Goal: Communication & Community: Answer question/provide support

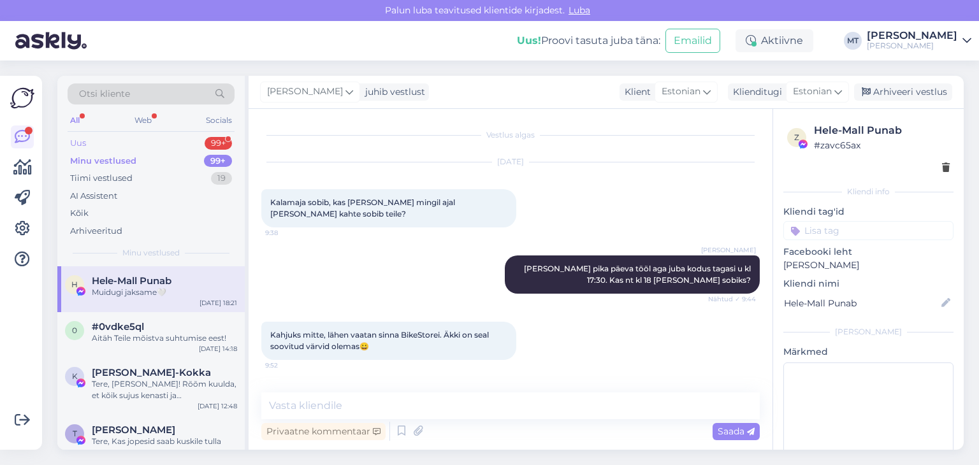
scroll to position [6215, 0]
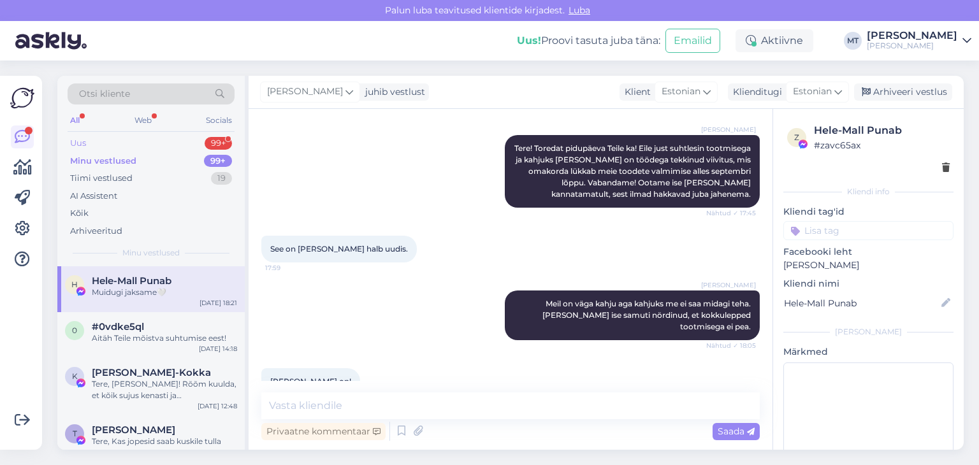
click at [76, 141] on div "Uus" at bounding box center [78, 143] width 16 height 13
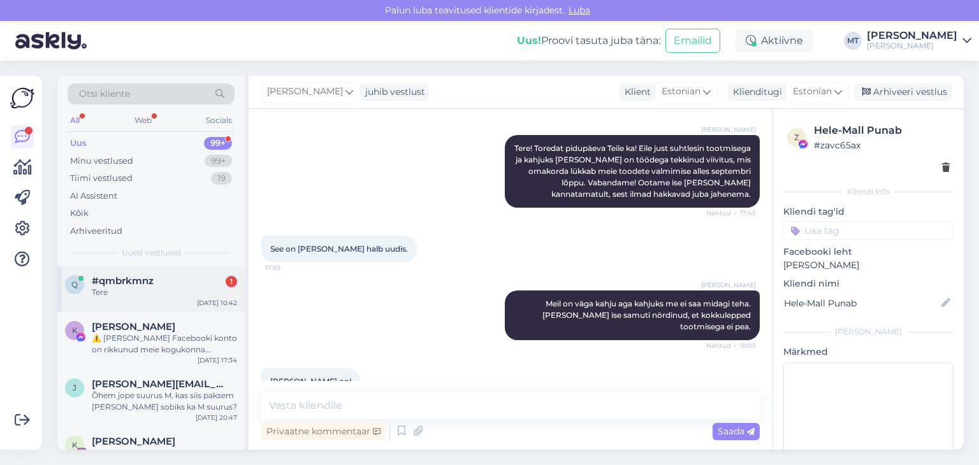
click at [131, 289] on div "Tere" at bounding box center [164, 292] width 145 height 11
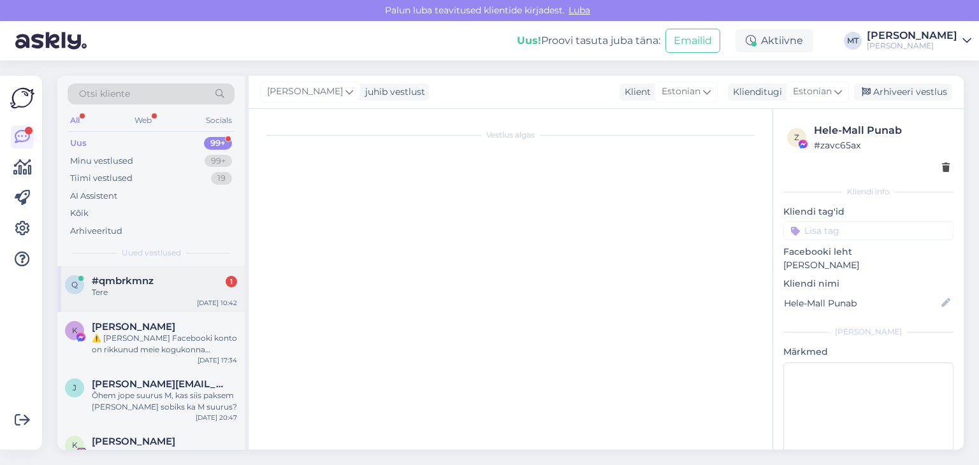
scroll to position [0, 0]
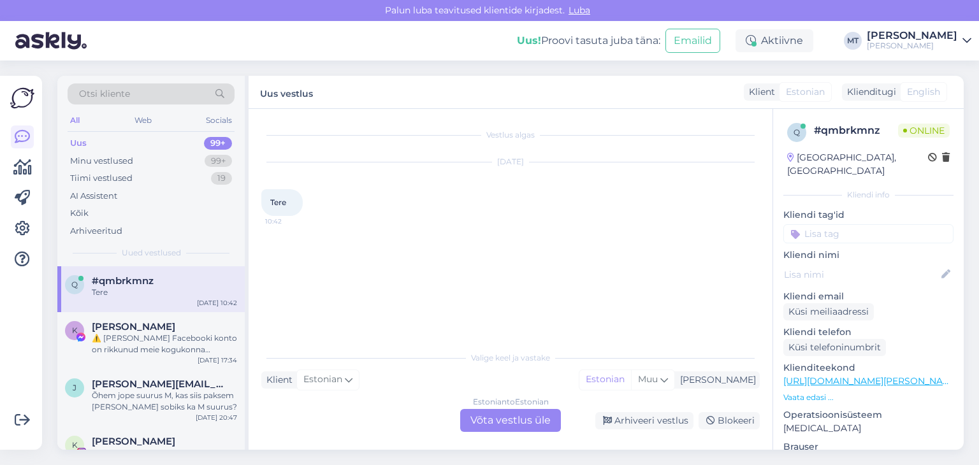
click at [504, 424] on div "Estonian to Estonian Võta vestlus üle" at bounding box center [510, 420] width 101 height 23
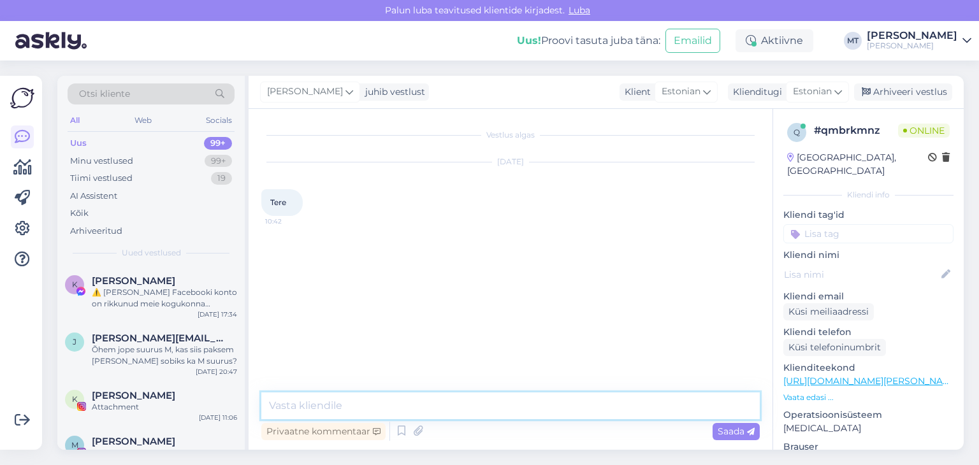
click at [398, 411] on textarea at bounding box center [510, 406] width 498 height 27
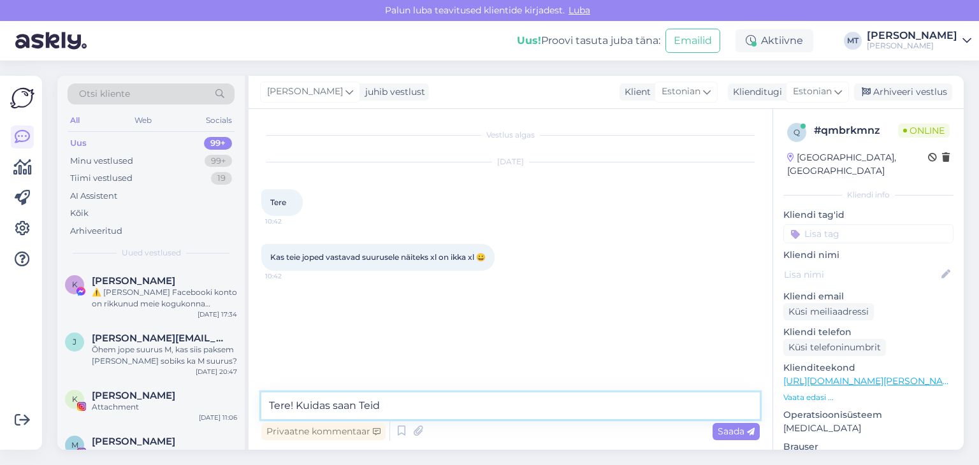
drag, startPoint x: 389, startPoint y: 409, endPoint x: 259, endPoint y: 412, distance: 130.7
click at [259, 412] on div "Vestlus algas [DATE] Tere 10:42 Kas teie joped vastavad suurusele näiteks xl on…" at bounding box center [511, 279] width 524 height 341
click at [324, 403] on textarea "Tere! Kuidas saan Teid" at bounding box center [510, 406] width 498 height 27
click at [387, 411] on textarea "Tere! Kuidas saan Teid" at bounding box center [510, 406] width 498 height 27
drag, startPoint x: 347, startPoint y: 409, endPoint x: 298, endPoint y: 405, distance: 49.2
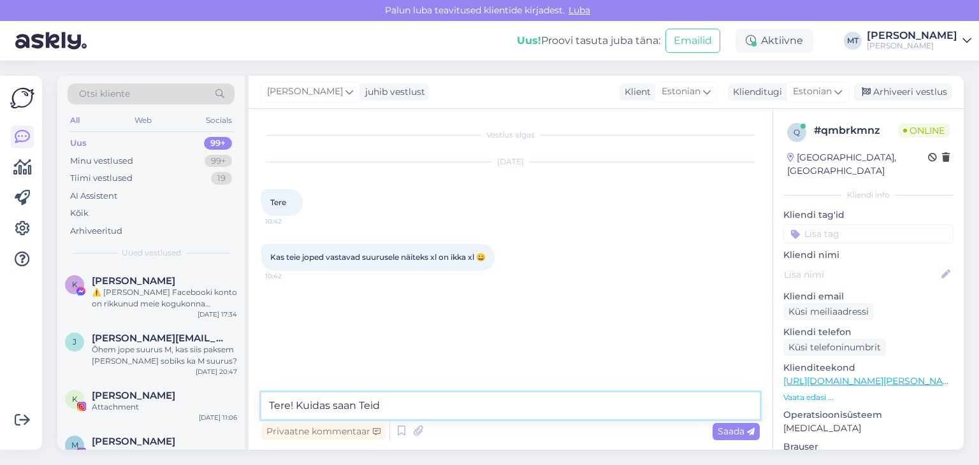
click at [298, 405] on textarea "Tere! Kuidas saan Teid" at bounding box center [510, 406] width 498 height 27
type textarea "Tere! Aitäh, et kirjutasite!"
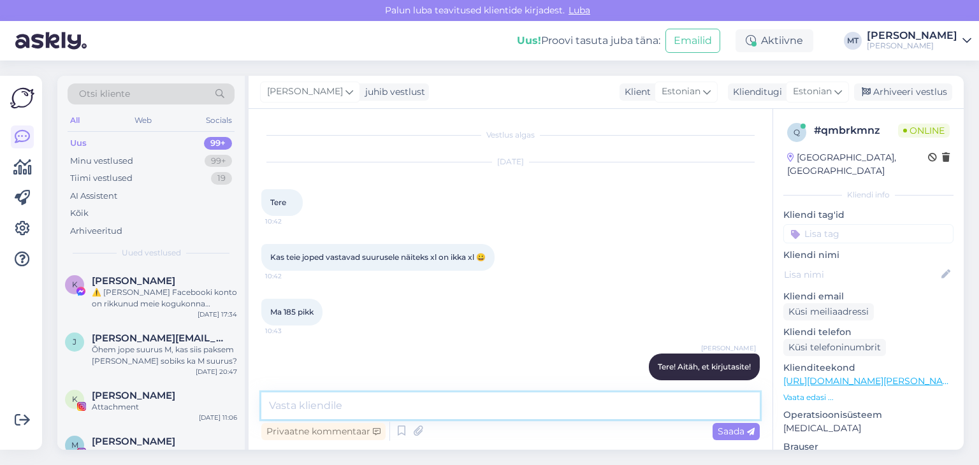
scroll to position [13, 0]
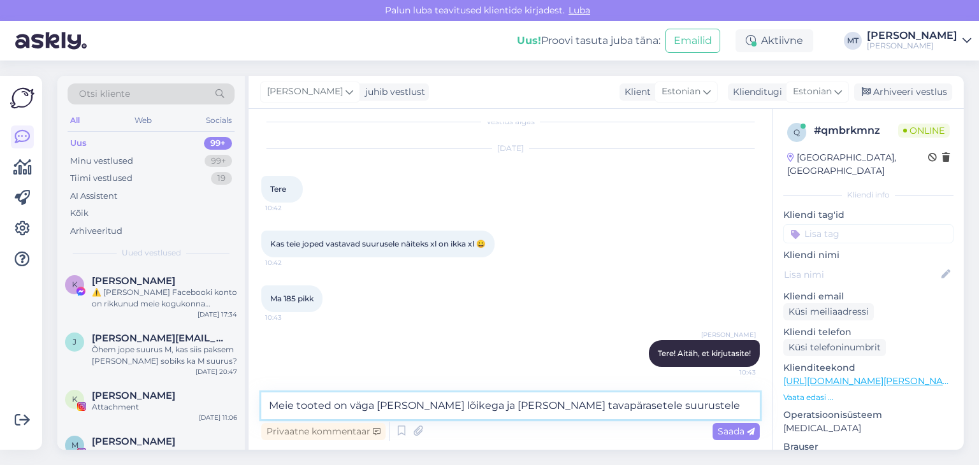
type textarea "Meie tooted on väga [PERSON_NAME] lõikega ja [PERSON_NAME] tavapärasetele suuru…"
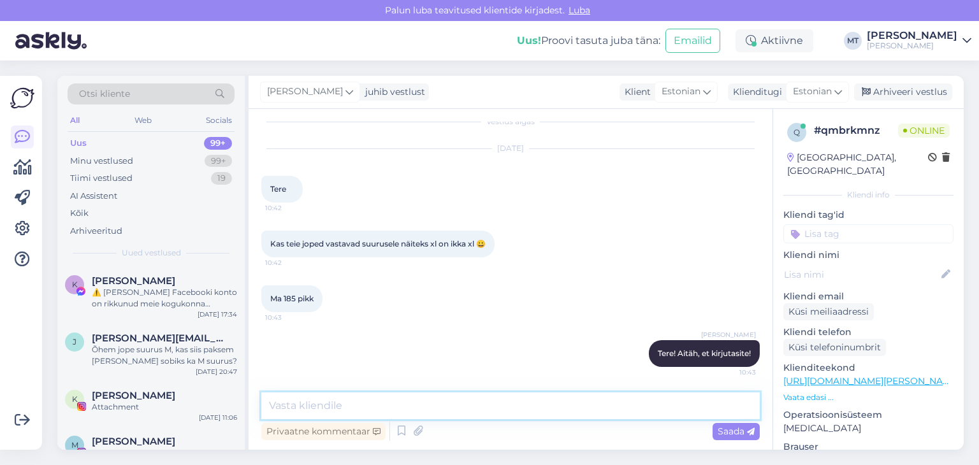
scroll to position [80, 0]
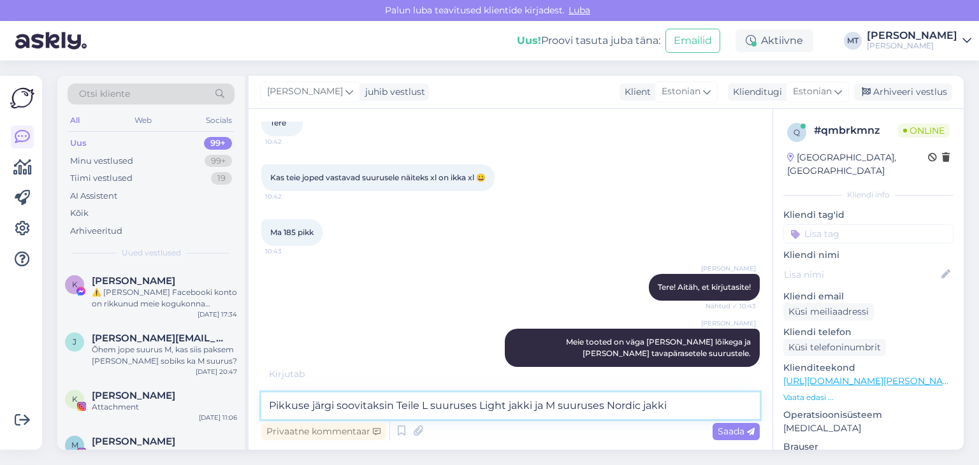
type textarea "Pikkuse järgi soovitaksin Teile L suuruses Light jakki ja M suuruses Nordic jak…"
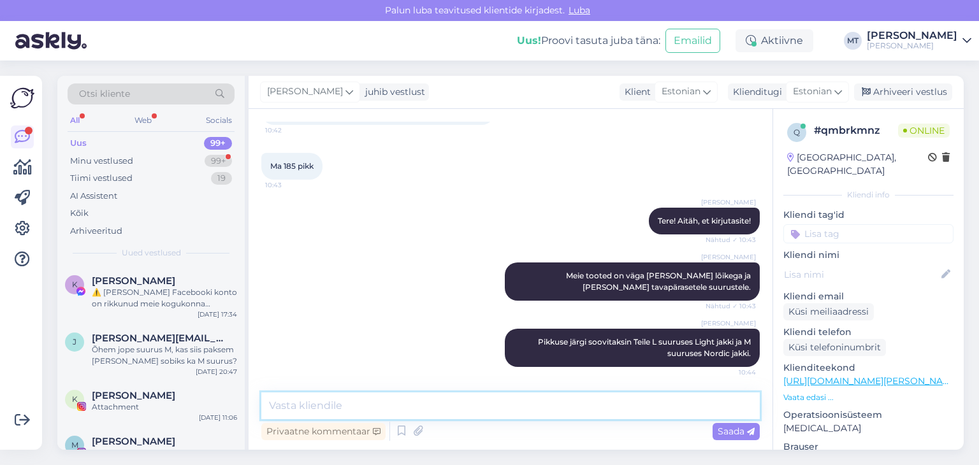
scroll to position [201, 0]
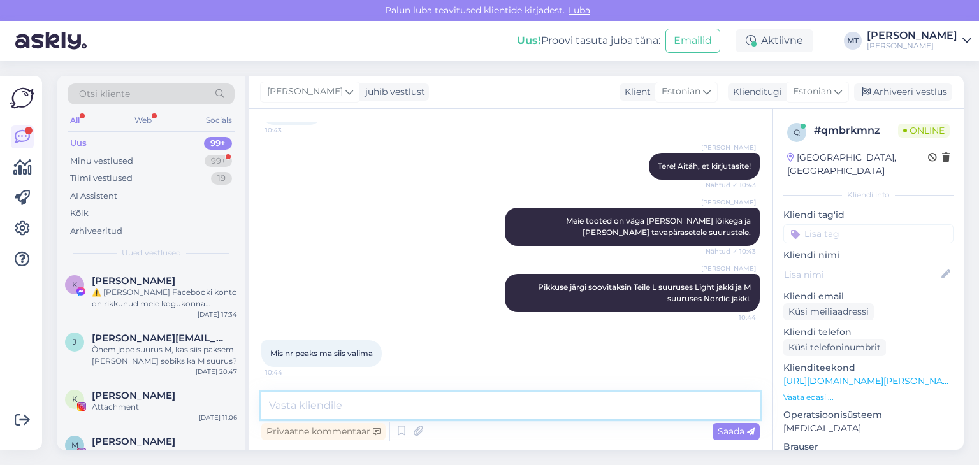
click at [313, 403] on textarea at bounding box center [510, 406] width 498 height 27
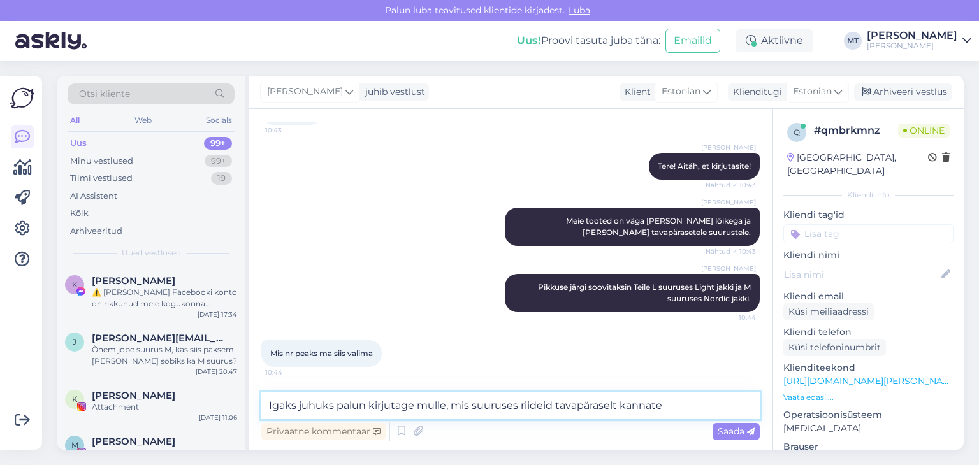
type textarea "Igaks juhuks palun kirjutage mulle, mis suuruses riideid tavapäraselt kannate?"
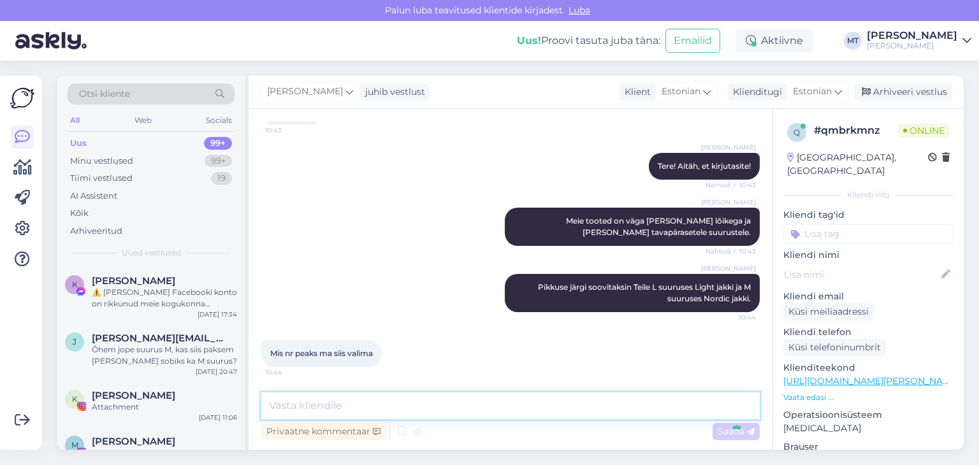
scroll to position [268, 0]
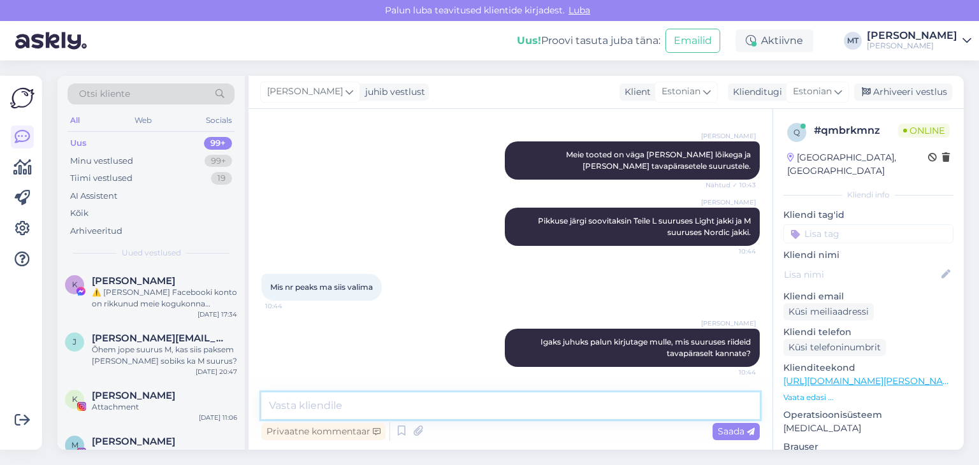
click at [275, 411] on textarea at bounding box center [510, 406] width 498 height 27
click at [289, 405] on textarea at bounding box center [510, 406] width 498 height 27
click at [293, 408] on textarea at bounding box center [510, 406] width 498 height 27
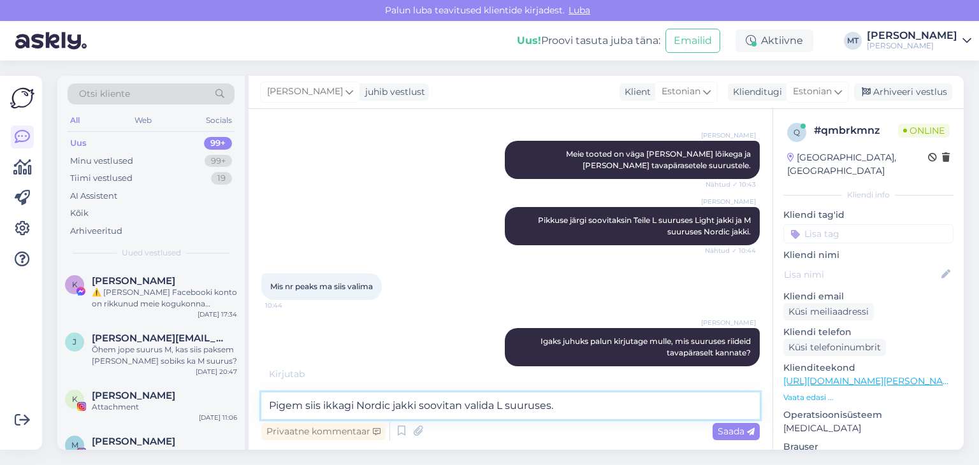
scroll to position [322, 0]
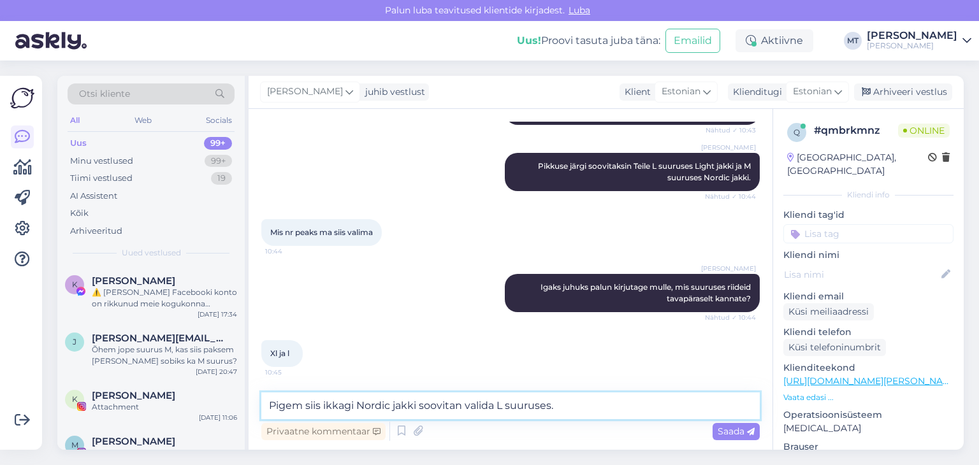
type textarea "Pigem siis ikkagi Nordic jakki soovitan valida L suuruses."
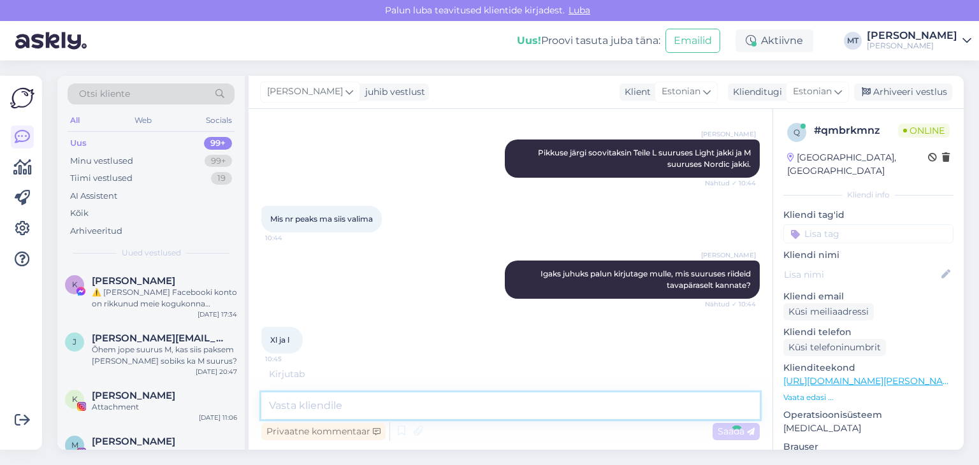
scroll to position [377, 0]
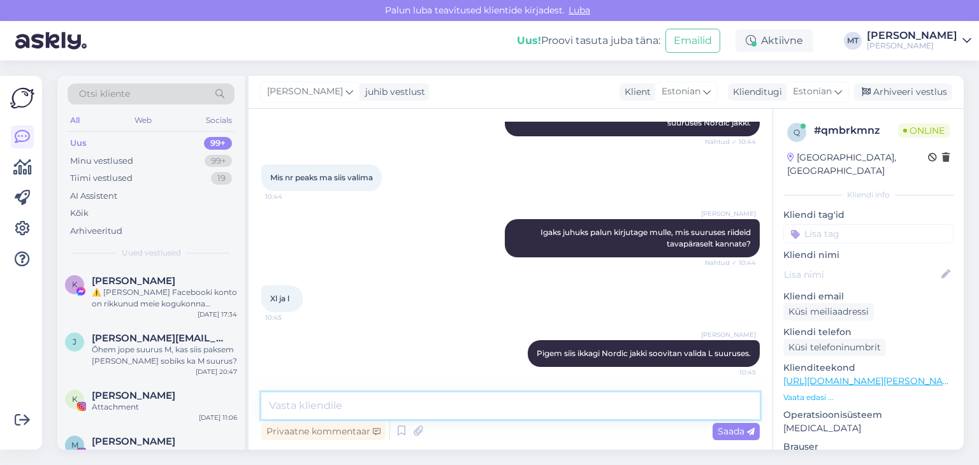
click at [317, 400] on textarea at bounding box center [510, 406] width 498 height 27
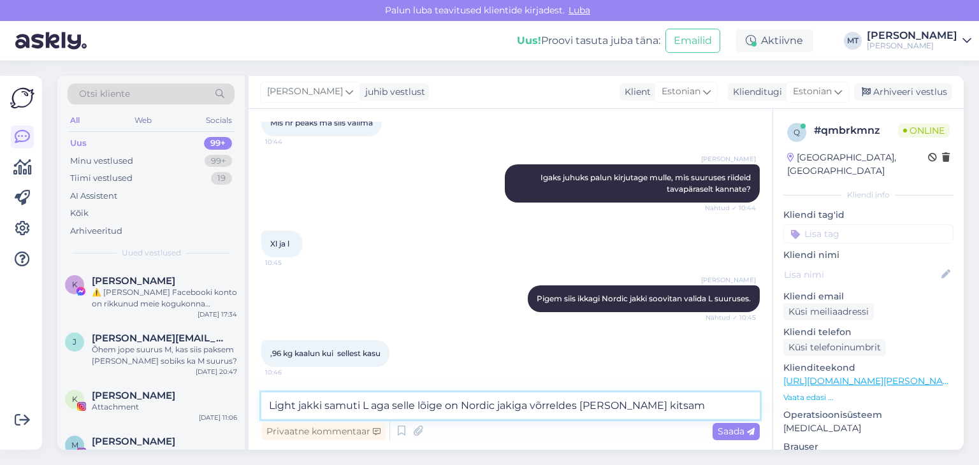
drag, startPoint x: 652, startPoint y: 405, endPoint x: 645, endPoint y: 406, distance: 7.0
click at [645, 406] on textarea "Light jakki samuti L aga selle lõige on Nordic jakiga võrreldes [PERSON_NAME] k…" at bounding box center [510, 406] width 498 height 27
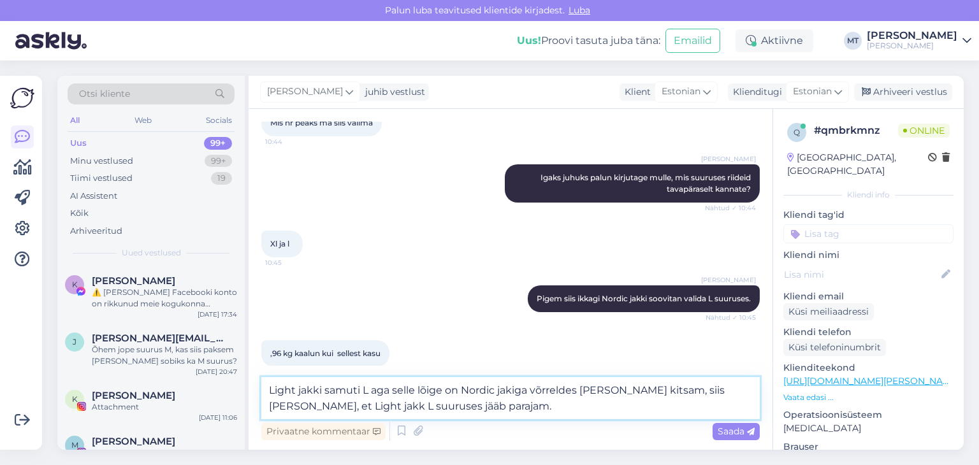
click at [389, 395] on textarea "Light jakki samuti L aga selle lõige on Nordic jakiga võrreldes [PERSON_NAME] k…" at bounding box center [510, 398] width 498 height 42
drag, startPoint x: 690, startPoint y: 394, endPoint x: 627, endPoint y: 393, distance: 63.1
click at [627, 393] on textarea "Light jakki samuti L, selle lõige on Nordic jakiga võrreldes [PERSON_NAME] kits…" at bounding box center [510, 398] width 498 height 42
drag, startPoint x: 696, startPoint y: 389, endPoint x: 625, endPoint y: 394, distance: 70.9
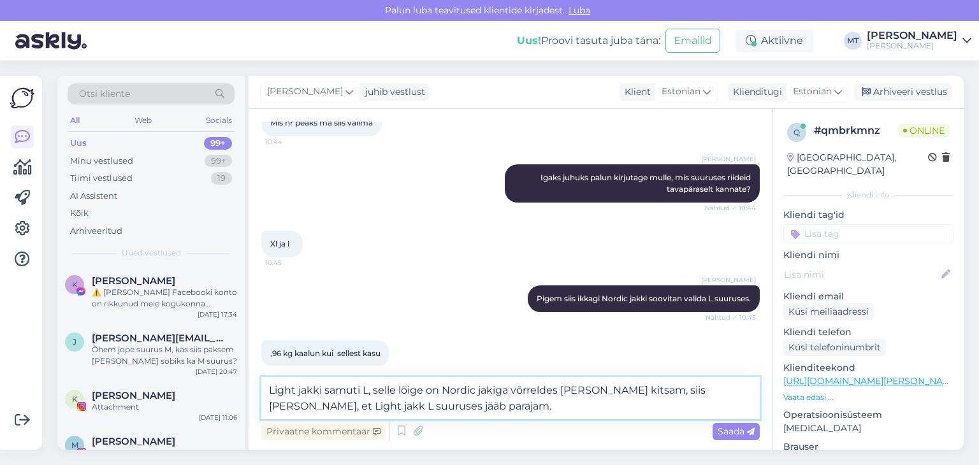
click at [625, 394] on textarea "Light jakki samuti L, selle lõige on Nordic jakiga võrreldes [PERSON_NAME] kits…" at bounding box center [510, 398] width 498 height 42
click at [358, 402] on textarea "Light jakki samuti L, selle lõige on Nordic jakiga võrreldes [PERSON_NAME] kits…" at bounding box center [510, 398] width 498 height 42
type textarea "Light jakki samuti L, selle lõige on Nordic jakiga võrreldes [PERSON_NAME] kits…"
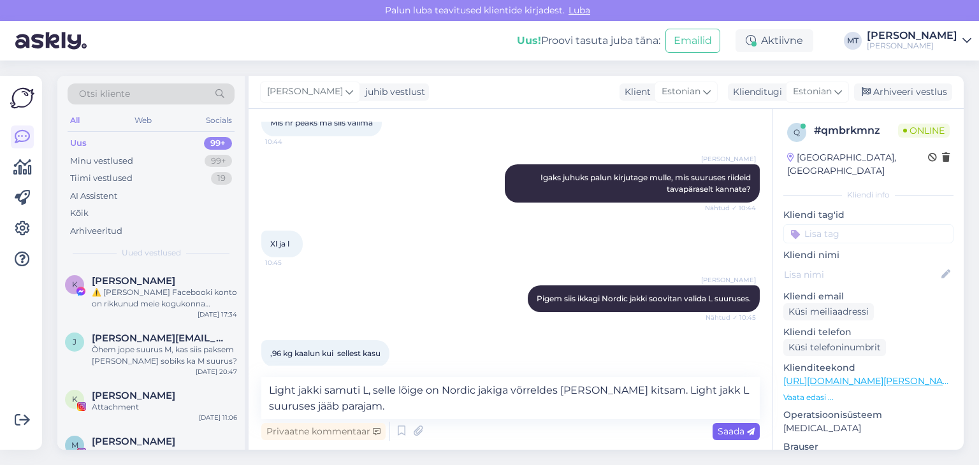
click at [728, 434] on span "Saada" at bounding box center [736, 431] width 37 height 11
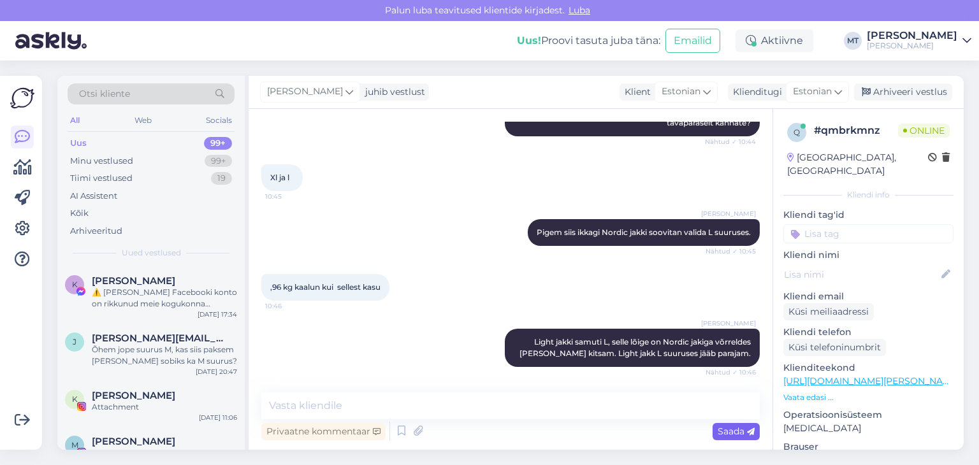
scroll to position [564, 0]
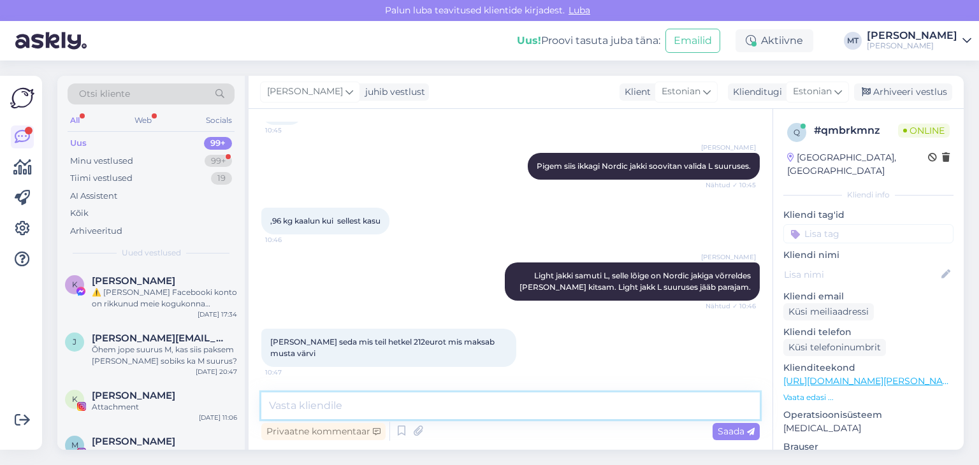
click at [311, 406] on textarea at bounding box center [510, 406] width 498 height 27
click at [309, 408] on textarea at bounding box center [510, 406] width 498 height 27
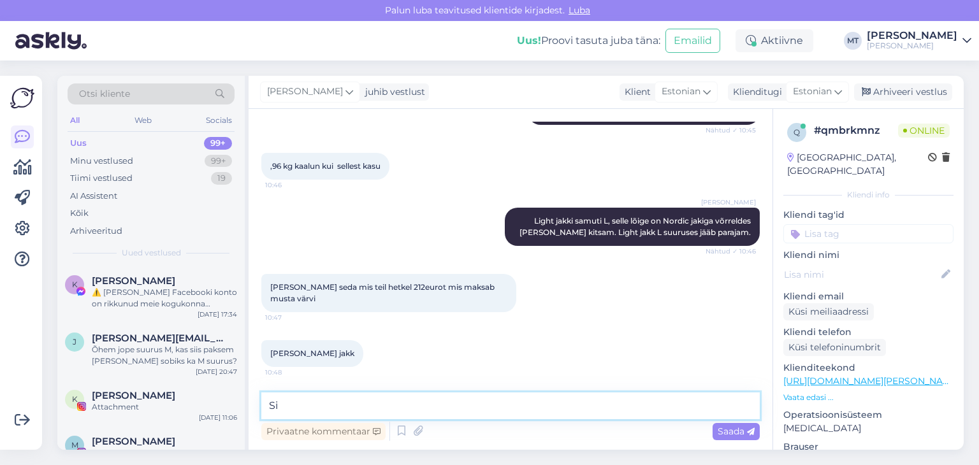
type textarea "S"
type textarea "Just, Light jakk L suurus, [PERSON_NAME], et võiks Teile sobida."
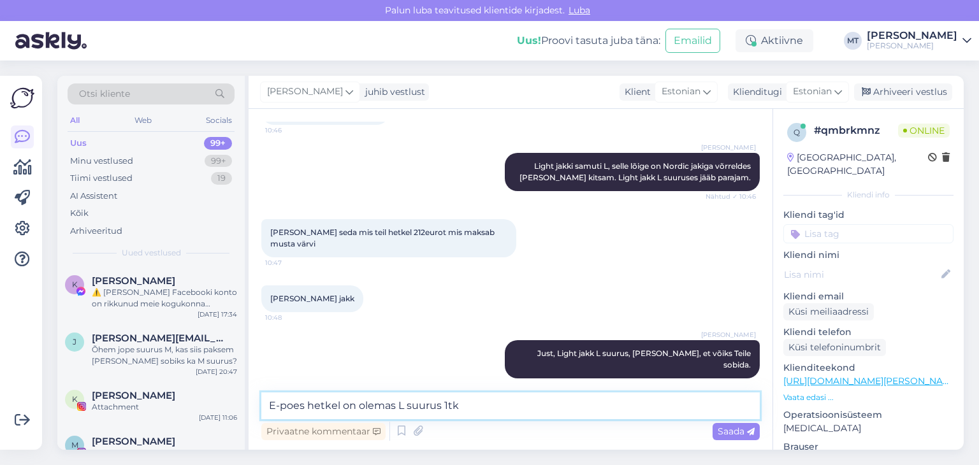
type textarea "E-poes hetkel on olemas L suurus 1tk."
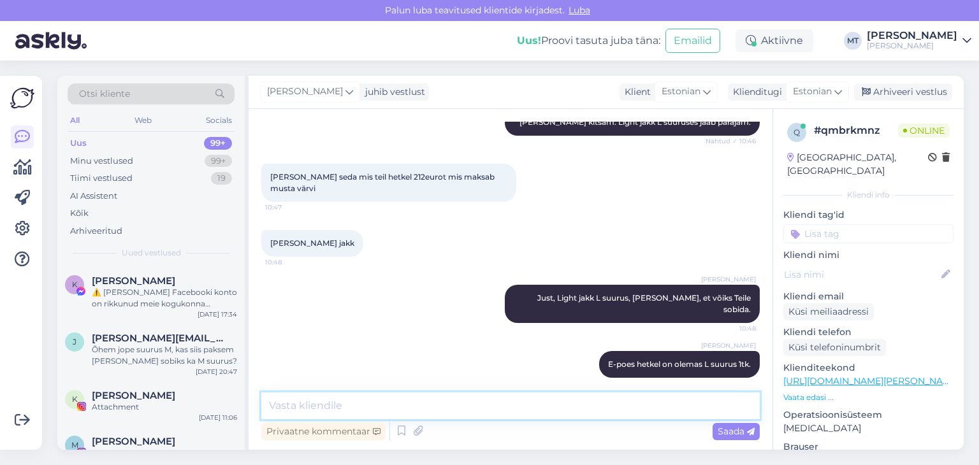
drag, startPoint x: 324, startPoint y: 419, endPoint x: 328, endPoint y: 407, distance: 12.7
click at [328, 409] on textarea at bounding box center [510, 406] width 498 height 27
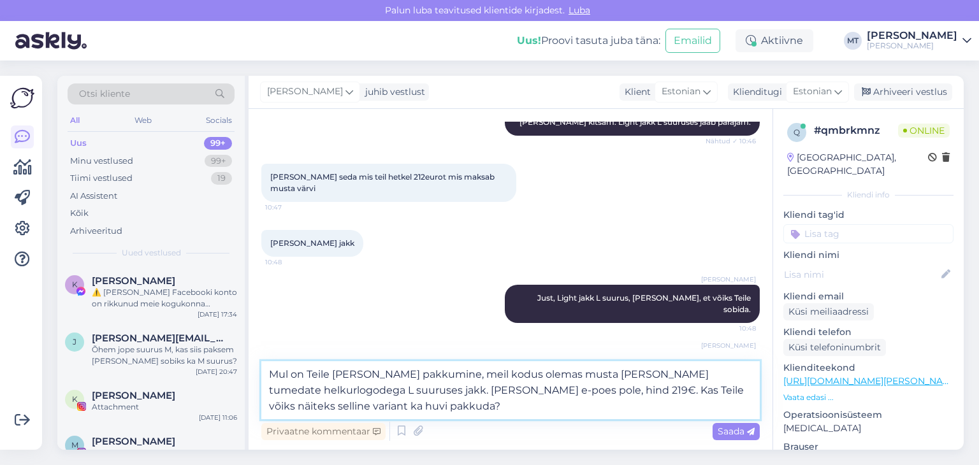
click at [472, 373] on textarea "Mul on Teile [PERSON_NAME] pakkumine, meil kodus olemas musta [PERSON_NAME] tum…" at bounding box center [510, 390] width 498 height 58
type textarea "Mul on Teile [PERSON_NAME] pakkumine, meil hetkel kodus olemas musta [PERSON_NA…"
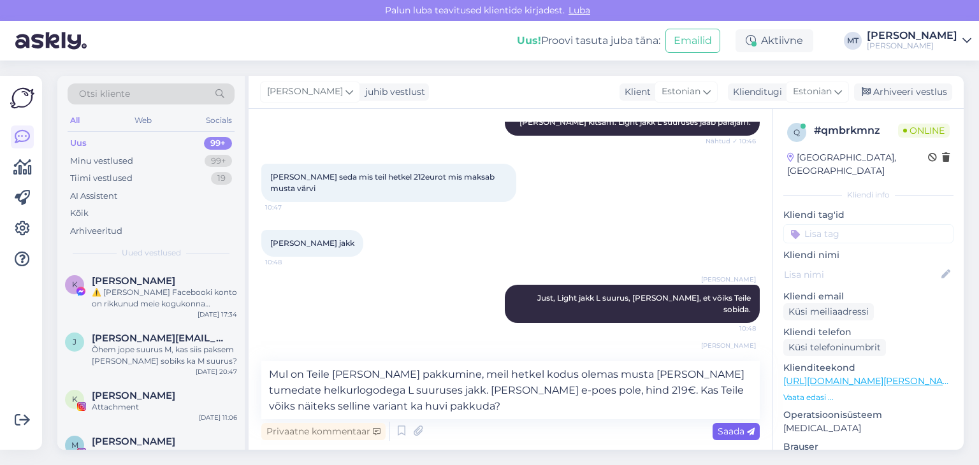
click at [737, 431] on span "Saada" at bounding box center [736, 431] width 37 height 11
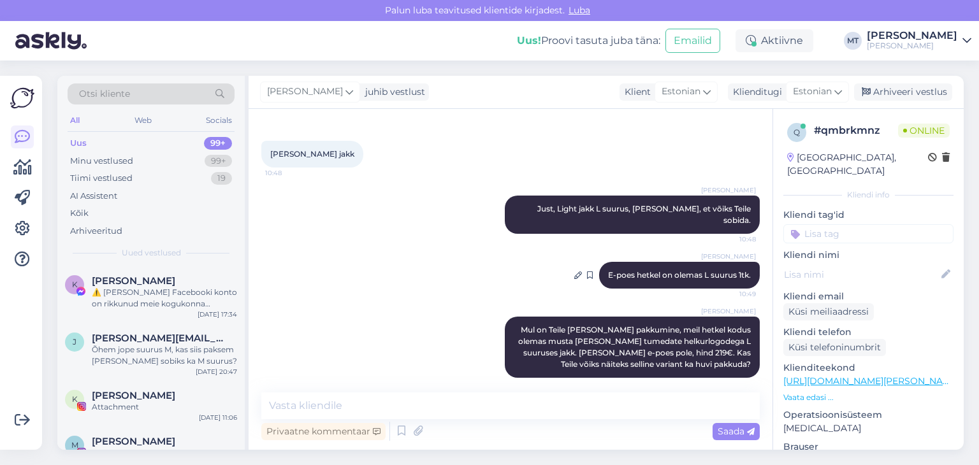
scroll to position [818, 0]
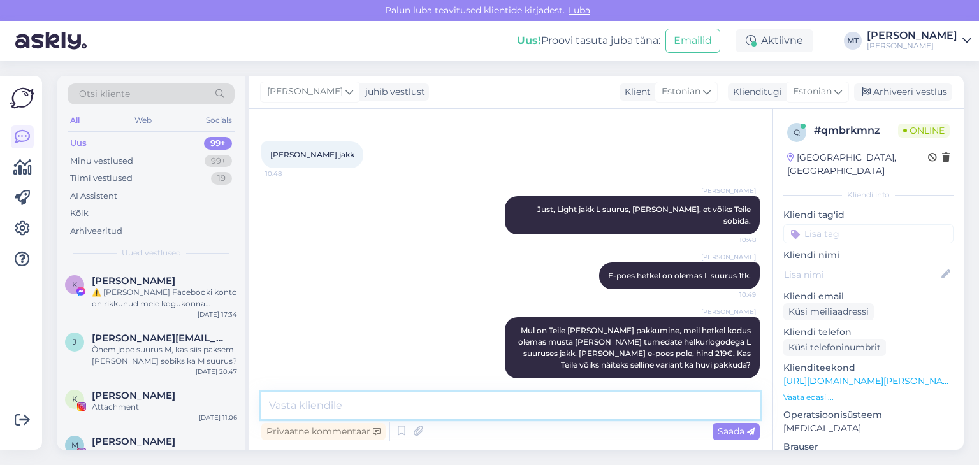
click at [359, 403] on textarea at bounding box center [510, 406] width 498 height 27
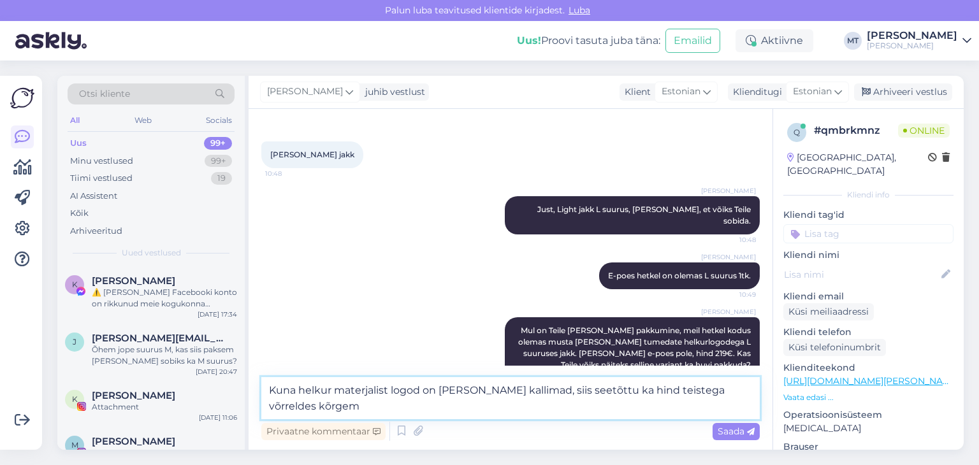
type textarea "Kuna helkur materjalist logod on [PERSON_NAME] kallimad, siis seetõttu ka hind …"
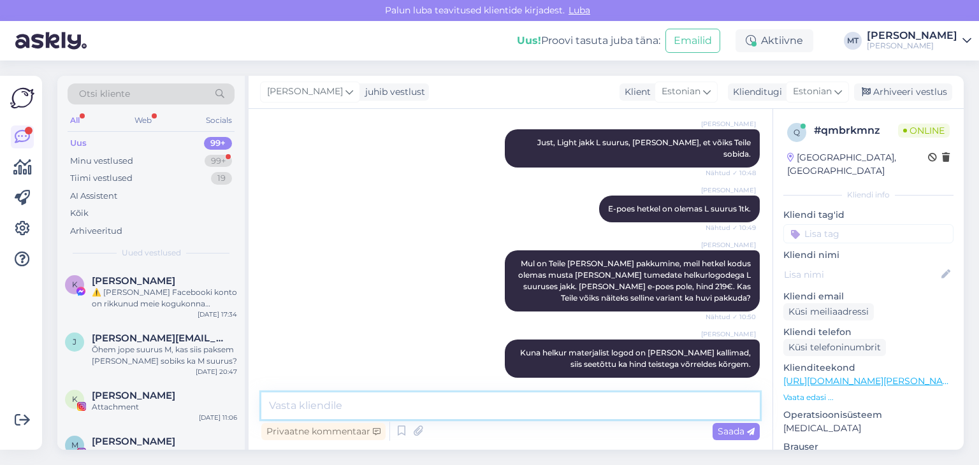
scroll to position [939, 0]
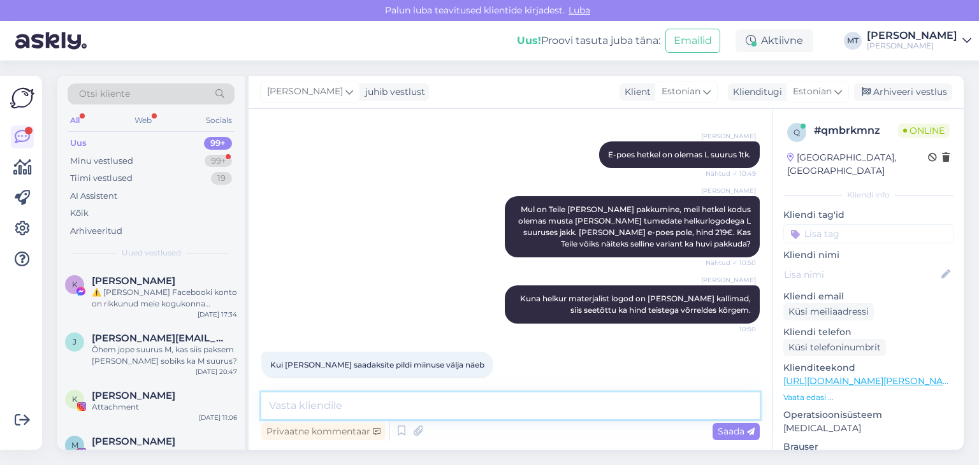
click at [296, 407] on textarea at bounding box center [510, 406] width 498 height 27
type textarea "Kohe saadan pildi."
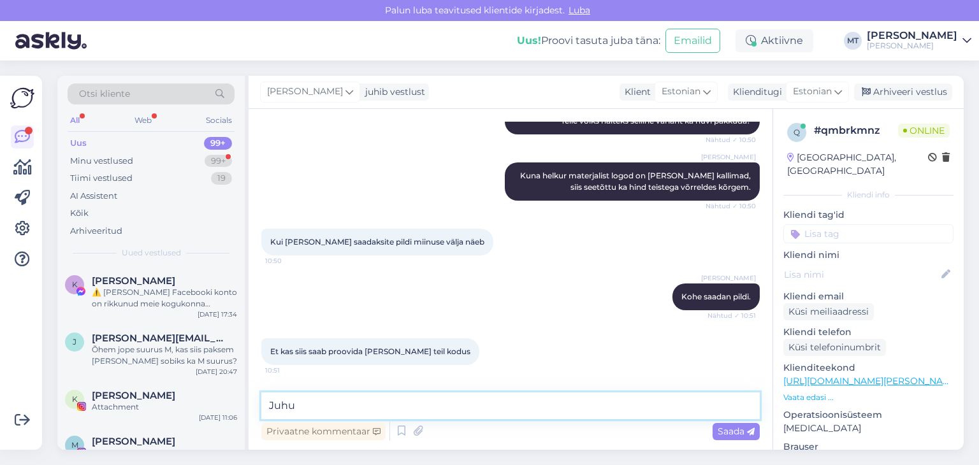
scroll to position [1104, 0]
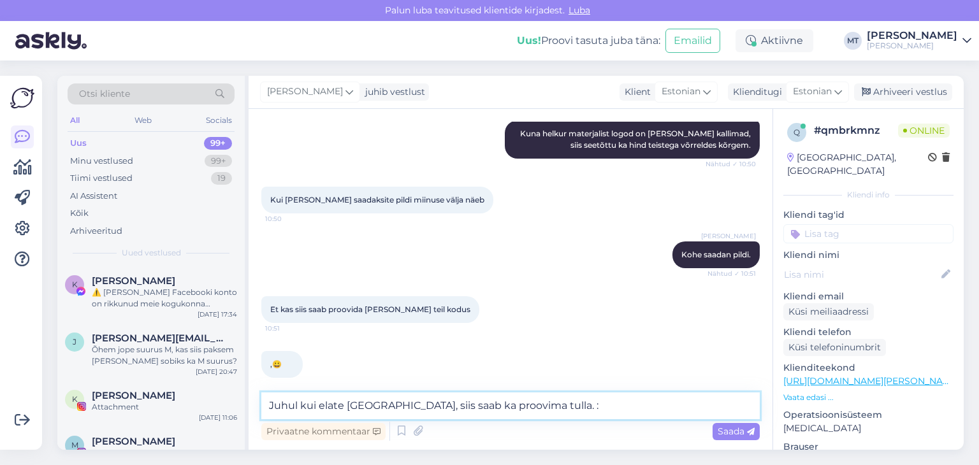
type textarea "Juhul kui elate [GEOGRAPHIC_DATA], siis saab ka proovima tulla. :)"
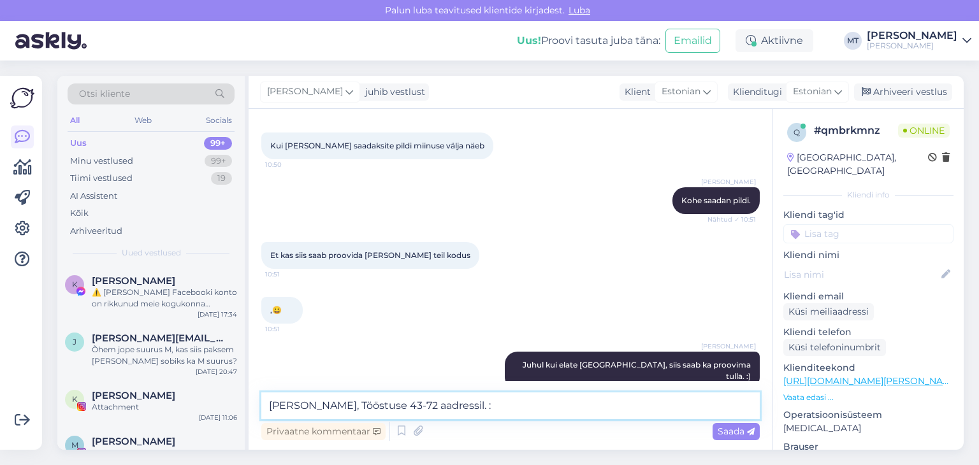
type textarea "Elame Kalamajas, Tööstuse 43-72 aadressil. :)"
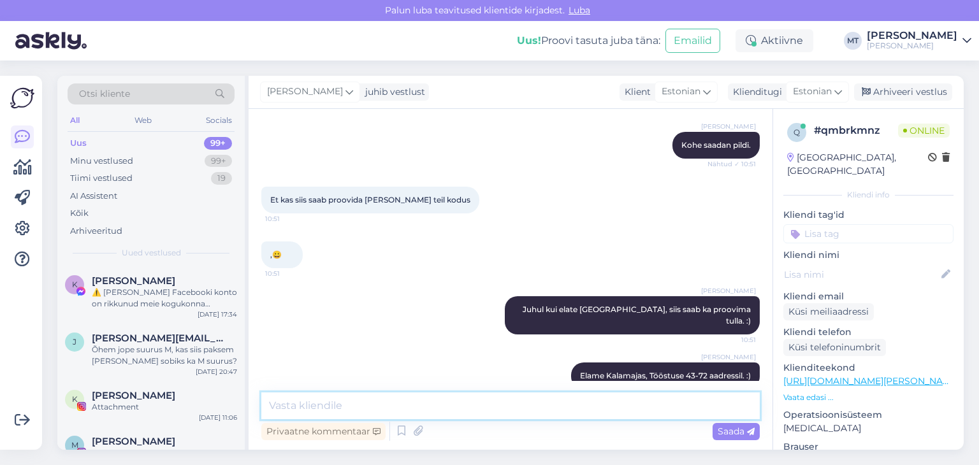
click at [304, 403] on textarea at bounding box center [510, 406] width 498 height 27
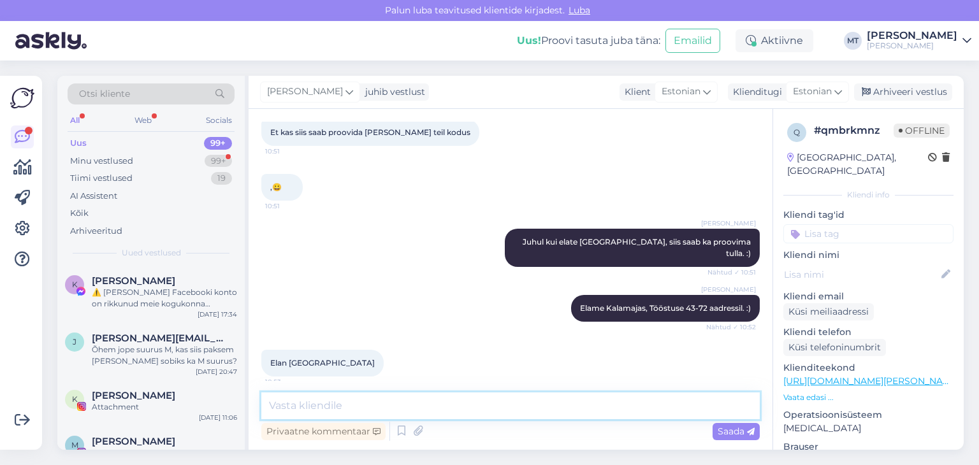
scroll to position [1323, 0]
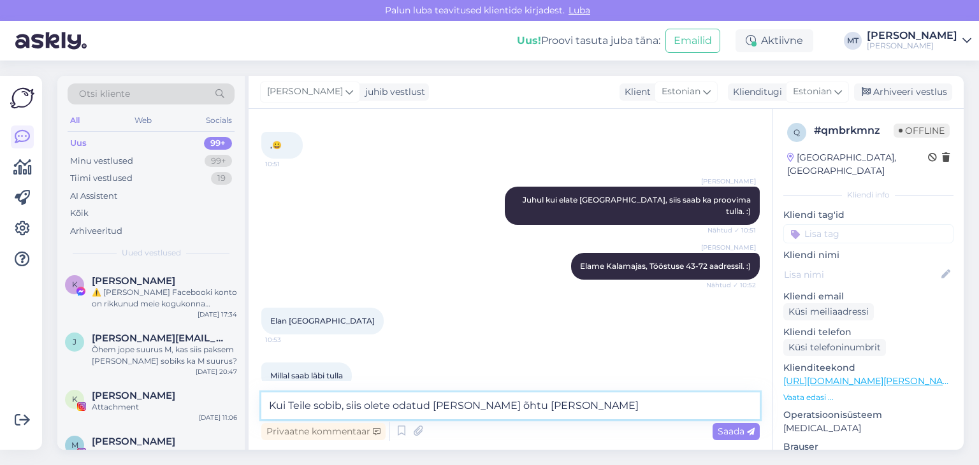
type textarea "Kui Teile sobib, siis olete odatud [PERSON_NAME] õhtu [PERSON_NAME]."
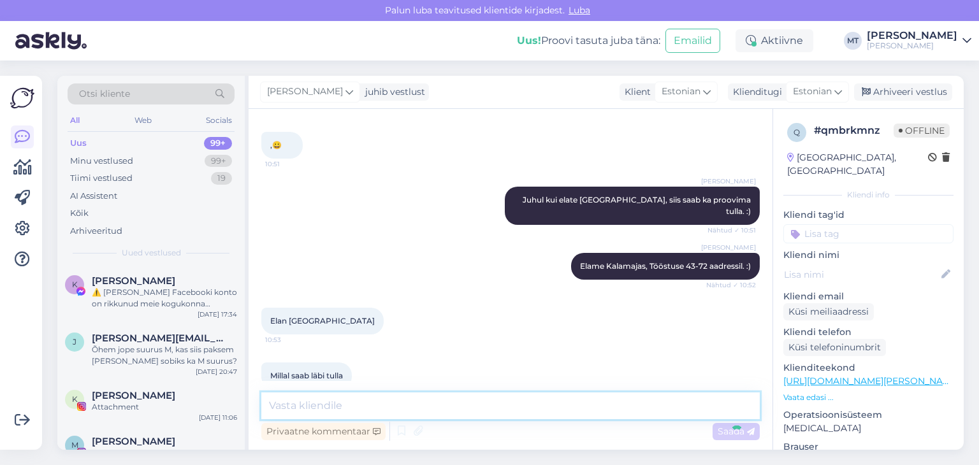
scroll to position [1377, 0]
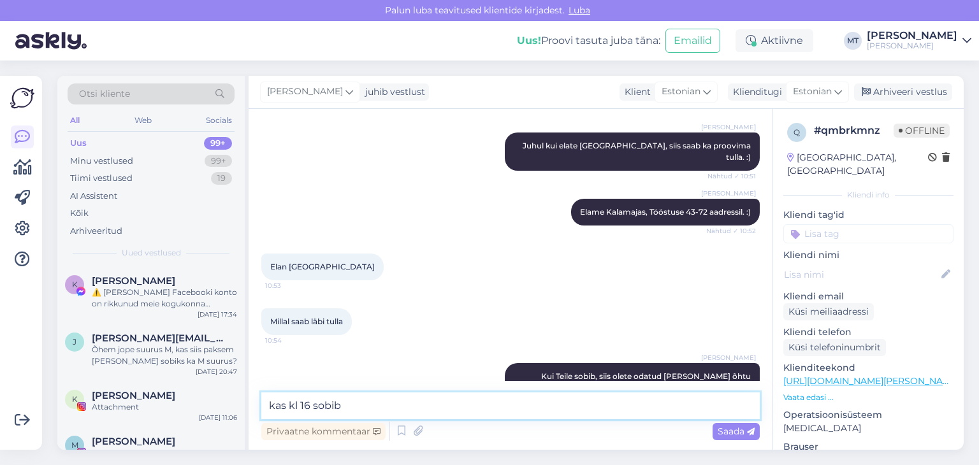
type textarea "kas kl 16 sobib?"
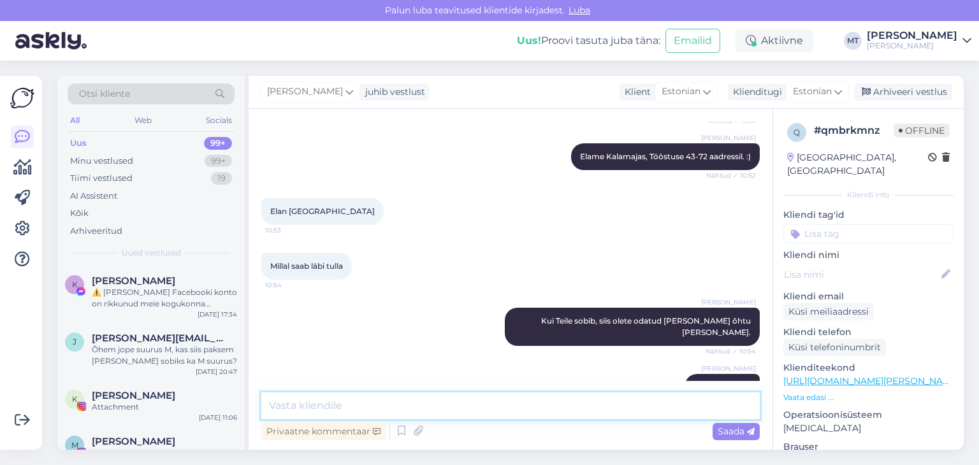
scroll to position [1499, 0]
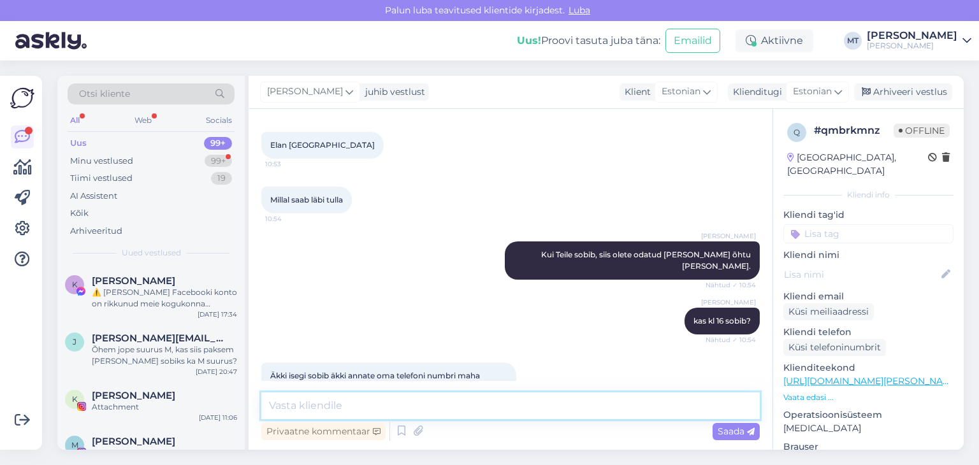
click at [293, 405] on textarea at bounding box center [510, 406] width 498 height 27
type textarea "e"
click at [287, 409] on textarea "Heameelega" at bounding box center [510, 406] width 498 height 27
click at [340, 407] on textarea "Hea meelega" at bounding box center [510, 406] width 498 height 27
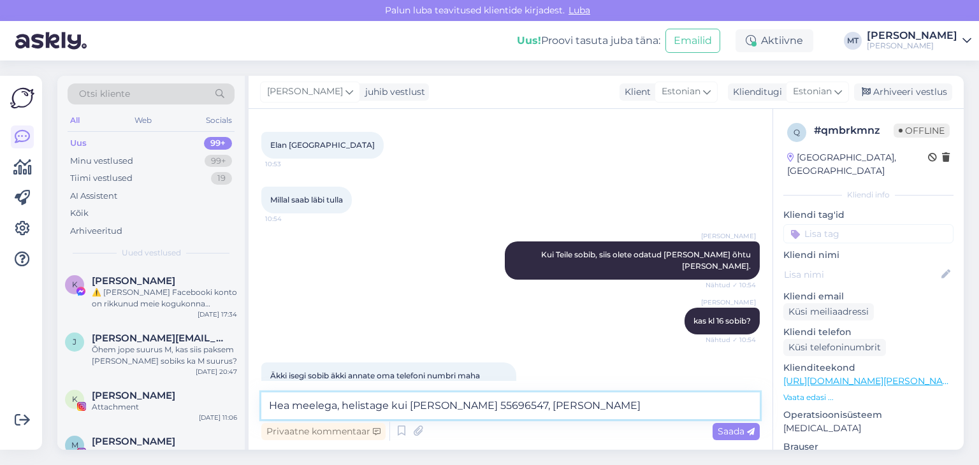
click at [534, 405] on textarea "Hea meelega, helistage kui [PERSON_NAME] 55696547, [PERSON_NAME]" at bounding box center [510, 406] width 498 height 27
click at [594, 405] on textarea "Hea meelega, helistage kui [PERSON_NAME] 55696547, [PERSON_NAME] [PERSON_NAME]" at bounding box center [510, 406] width 498 height 27
click at [603, 403] on textarea "Hea meelega, helistage kui [PERSON_NAME] 55696547, [PERSON_NAME] [PERSON_NAME]" at bounding box center [510, 406] width 498 height 27
type textarea "Hea meelega, helistage kui [PERSON_NAME] 55696547, [PERSON_NAME] [PERSON_NAME]."
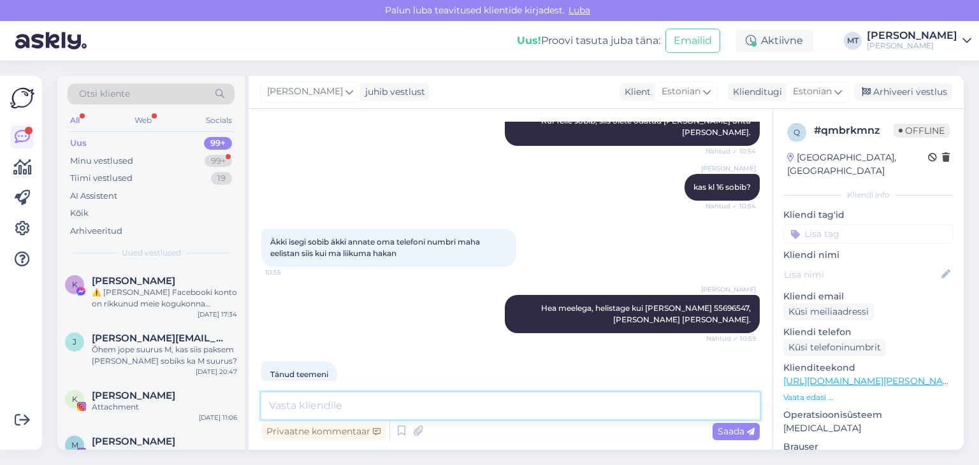
scroll to position [1675, 0]
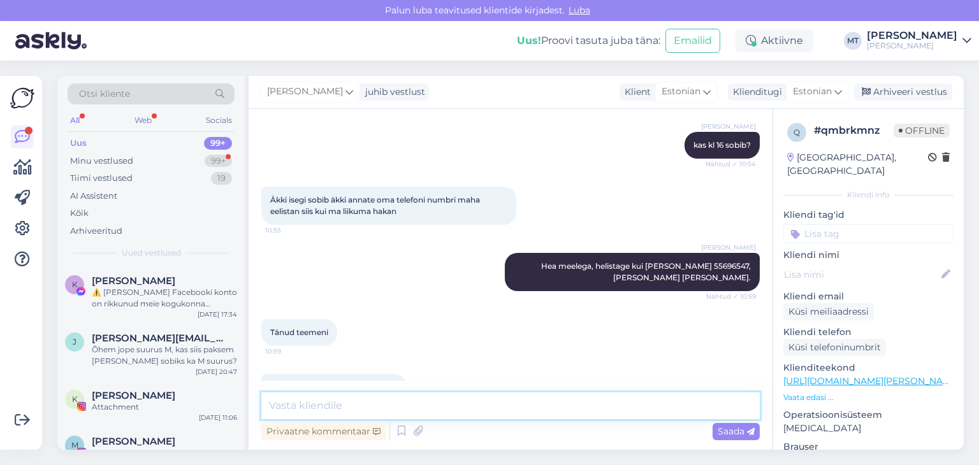
click at [347, 403] on textarea at bounding box center [510, 406] width 498 height 27
type textarea "l"
click at [352, 409] on textarea "Teeme ka arveid, pole probleemi. :)" at bounding box center [510, 406] width 498 height 27
type textarea "Teeme ka arveid ettevõttele, pole probleemi. :)"
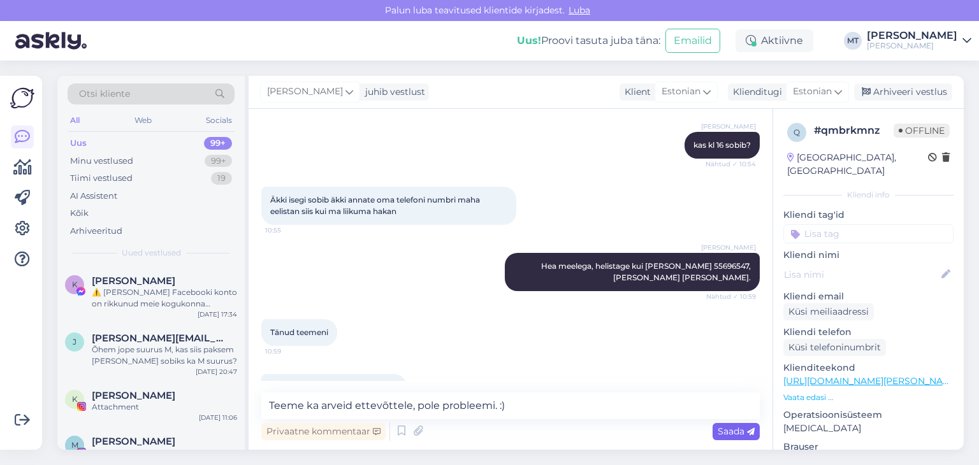
click at [728, 437] on div "Saada" at bounding box center [736, 431] width 47 height 17
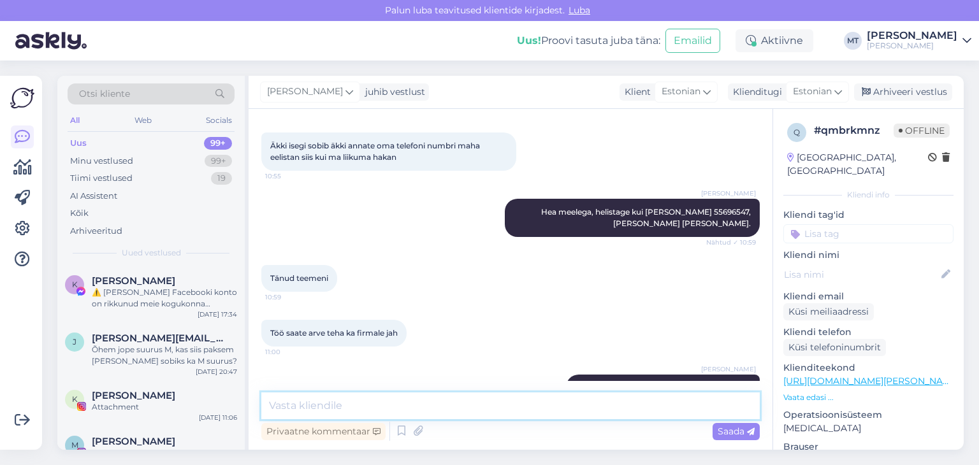
click at [325, 403] on textarea at bounding box center [510, 406] width 498 height 27
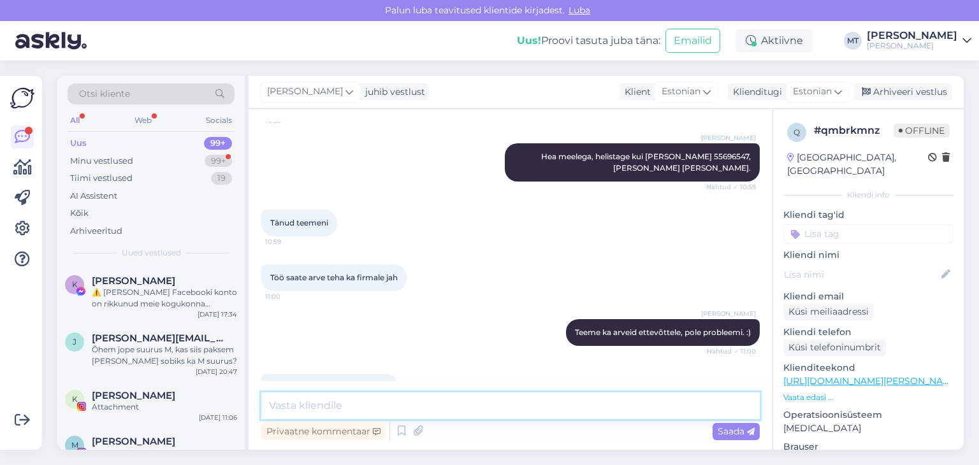
click at [341, 407] on textarea at bounding box center [510, 406] width 498 height 27
type textarea "Teeme nii! Kohtumiseni!"
click at [325, 406] on textarea "Teeme nii! Kohtumiseni!" at bounding box center [510, 406] width 498 height 27
click at [407, 400] on textarea "Teeme nii! Kohtumiseni!" at bounding box center [510, 406] width 498 height 27
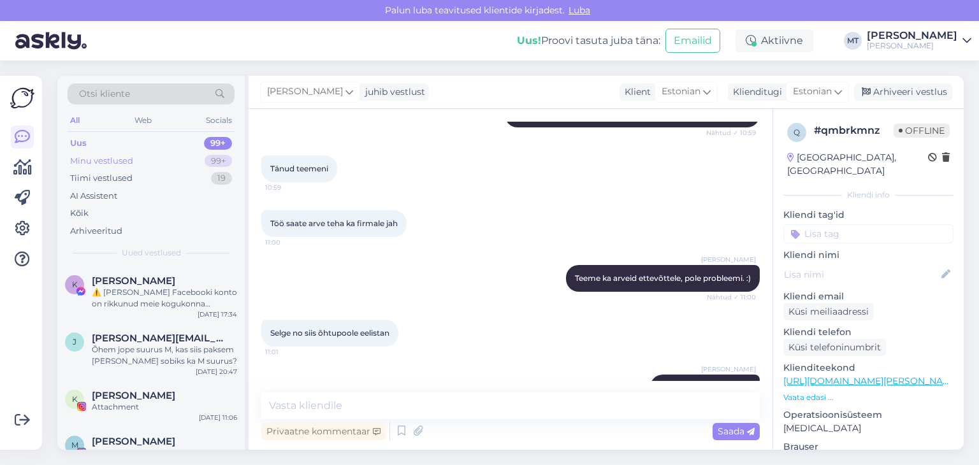
click at [122, 157] on div "Minu vestlused" at bounding box center [101, 161] width 63 height 13
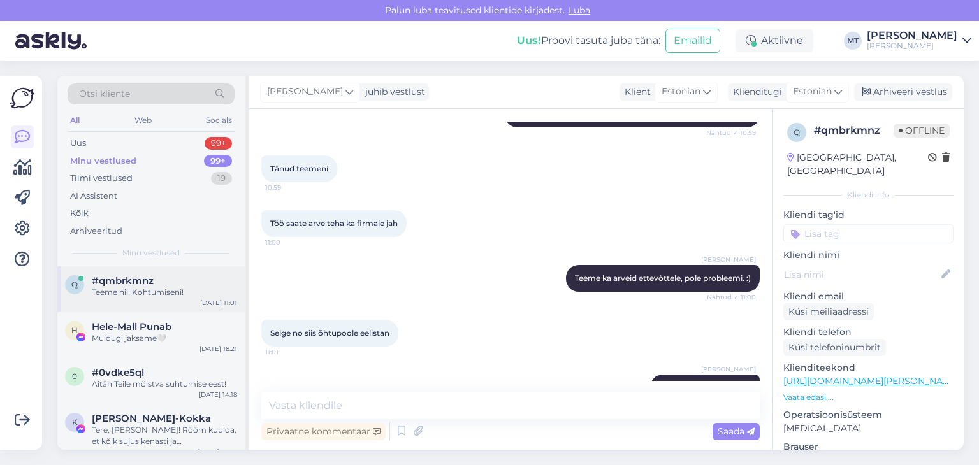
click at [131, 291] on div "Teeme nii! Kohtumiseni!" at bounding box center [164, 292] width 145 height 11
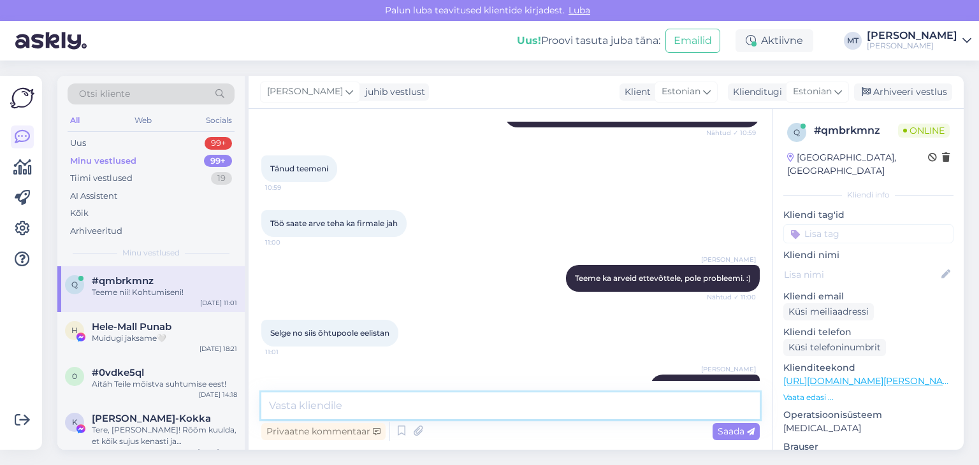
click at [320, 398] on textarea at bounding box center [510, 406] width 498 height 27
type textarea "Küsin veel, et kuidas on [PERSON_NAME]? :)"
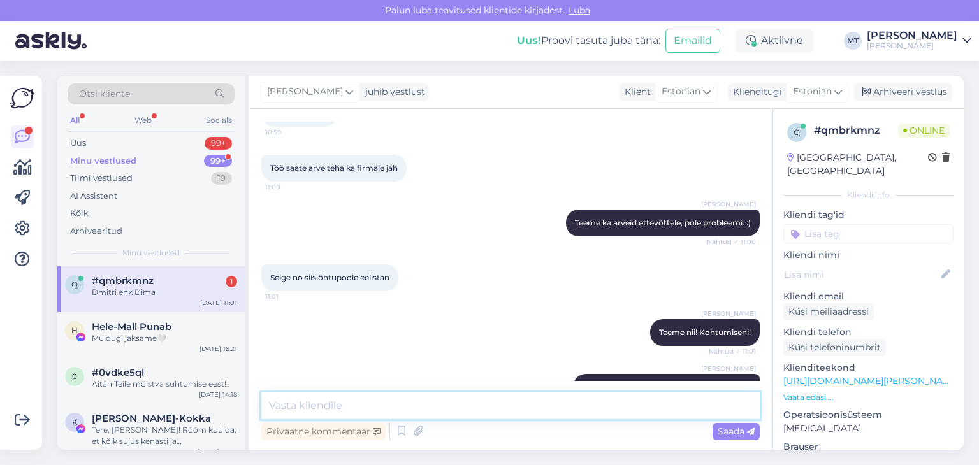
scroll to position [1948, 0]
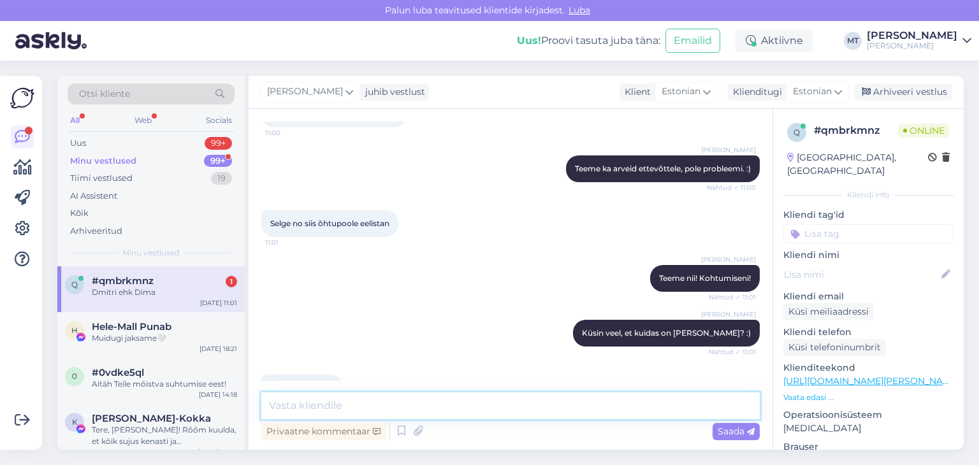
click at [288, 405] on textarea at bounding box center [510, 406] width 498 height 27
type textarea "Väga meeldiv! Kohtumiseni!"
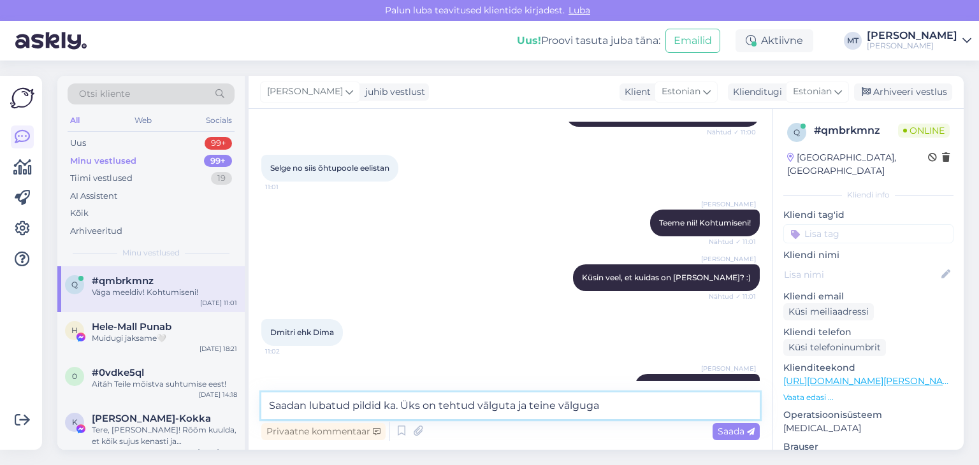
type textarea "Saadan lubatud pildid ka. Üks on tehtud välguta ja teine välguga."
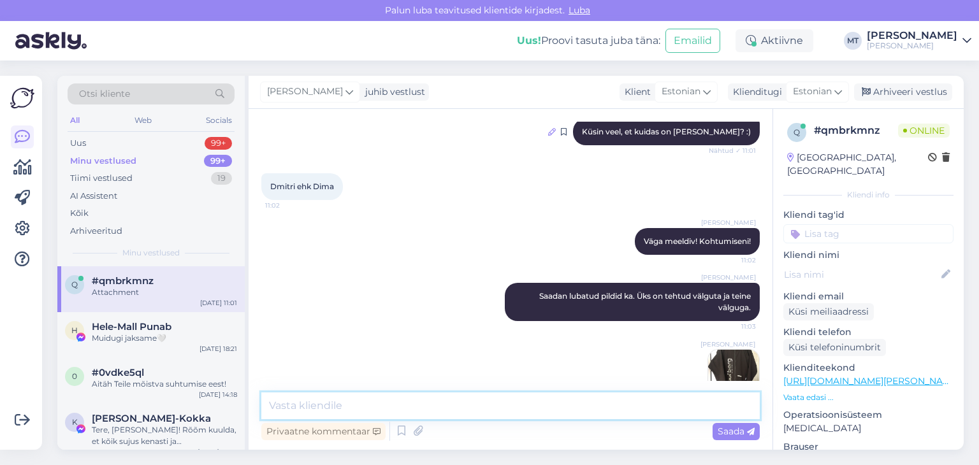
scroll to position [2230, 0]
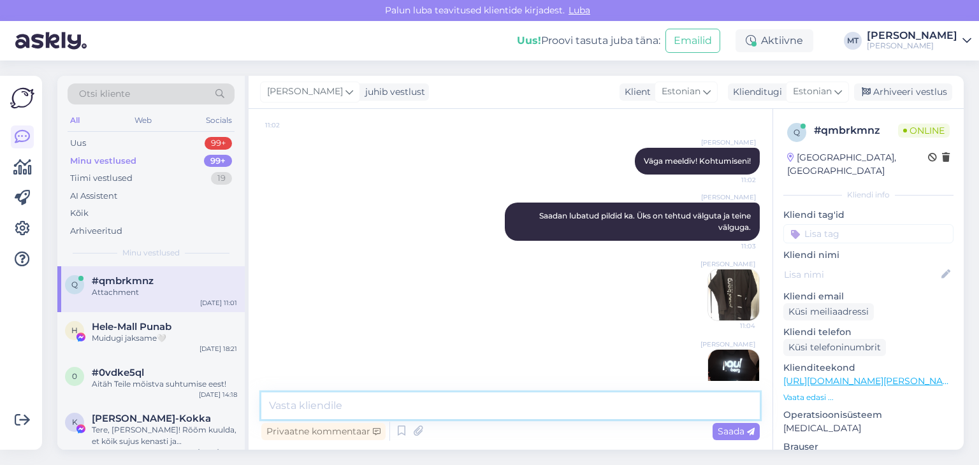
click at [357, 404] on textarea at bounding box center [510, 406] width 498 height 27
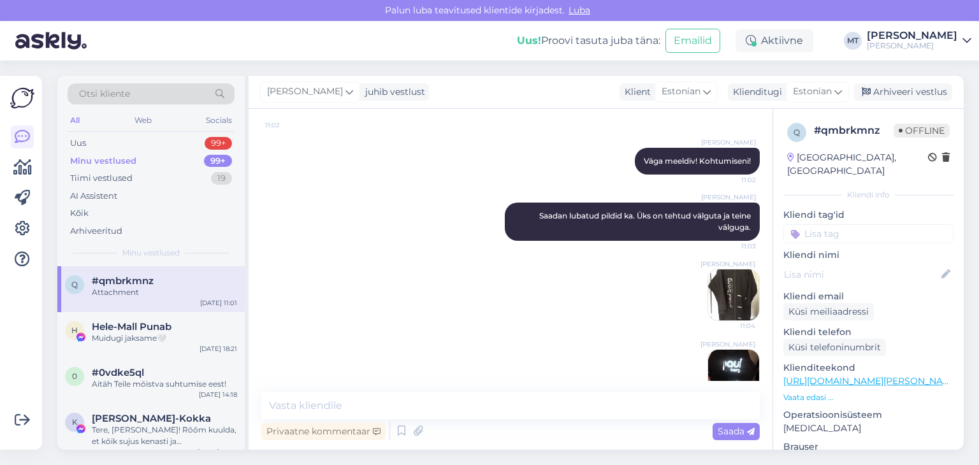
click at [725, 270] on img at bounding box center [733, 295] width 51 height 51
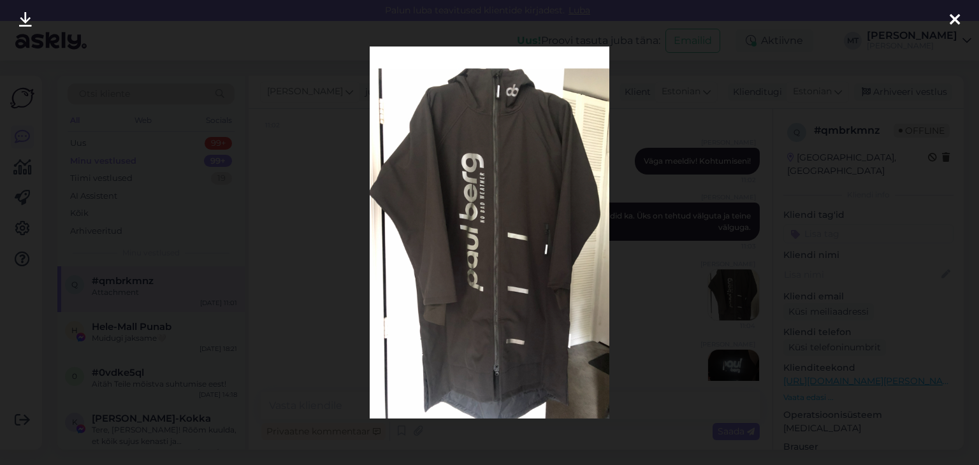
click at [955, 17] on icon at bounding box center [955, 20] width 10 height 17
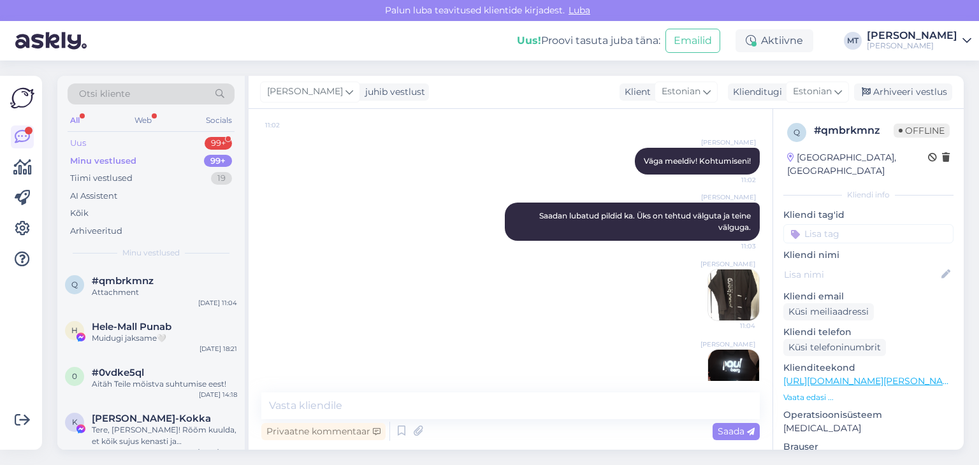
click at [92, 136] on div "Uus 99+" at bounding box center [151, 143] width 167 height 18
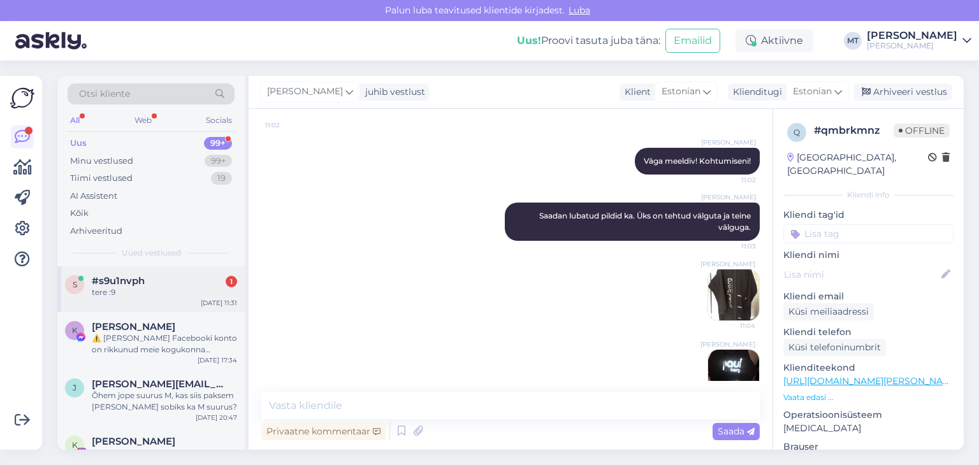
click at [136, 288] on div "tere :9" at bounding box center [164, 292] width 145 height 11
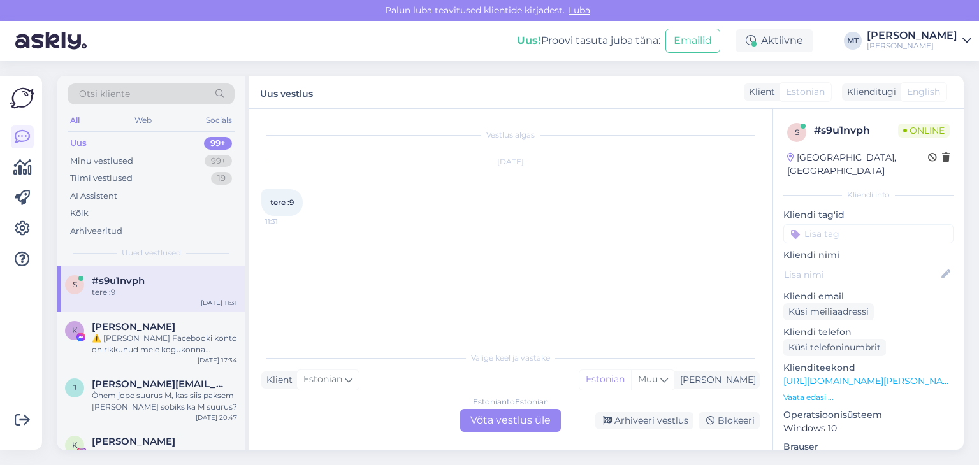
scroll to position [0, 0]
click at [530, 428] on div "Estonian to Estonian Võta vestlus üle" at bounding box center [510, 420] width 101 height 23
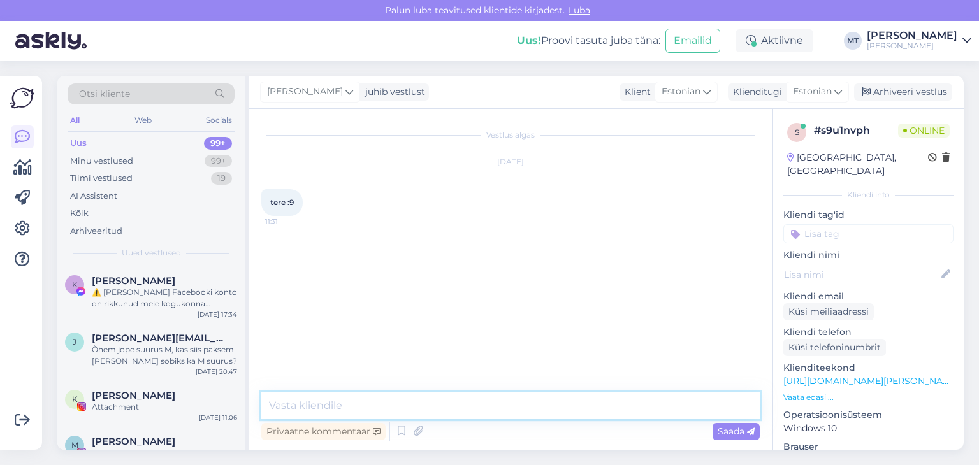
click at [491, 406] on textarea at bounding box center [510, 406] width 498 height 27
type textarea "Tere! Kuidas saan aidata?"
click at [307, 403] on textarea at bounding box center [510, 406] width 498 height 27
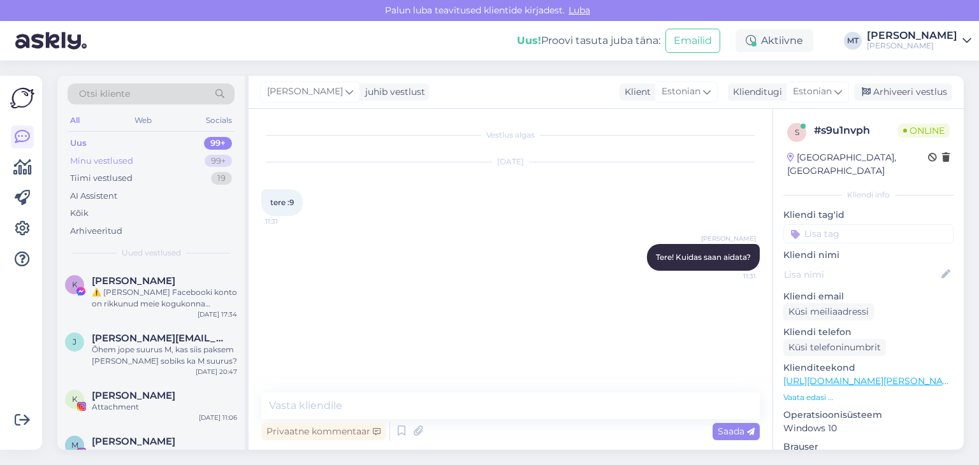
click at [105, 161] on div "Minu vestlused" at bounding box center [101, 161] width 63 height 13
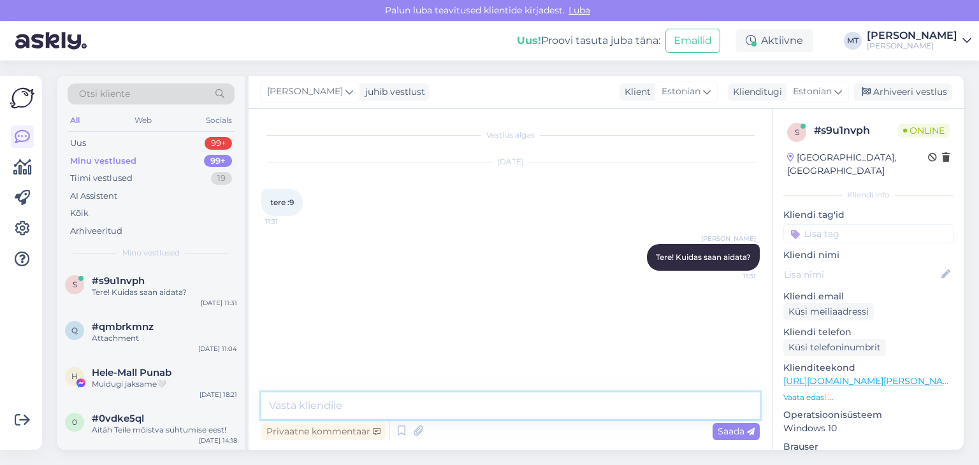
click at [466, 409] on textarea at bounding box center [510, 406] width 498 height 27
click at [436, 407] on textarea at bounding box center [510, 406] width 498 height 27
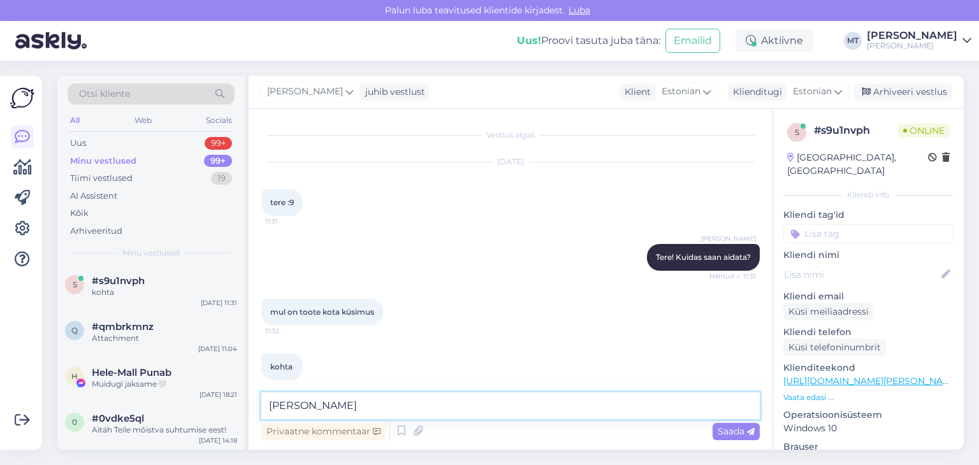
scroll to position [13, 0]
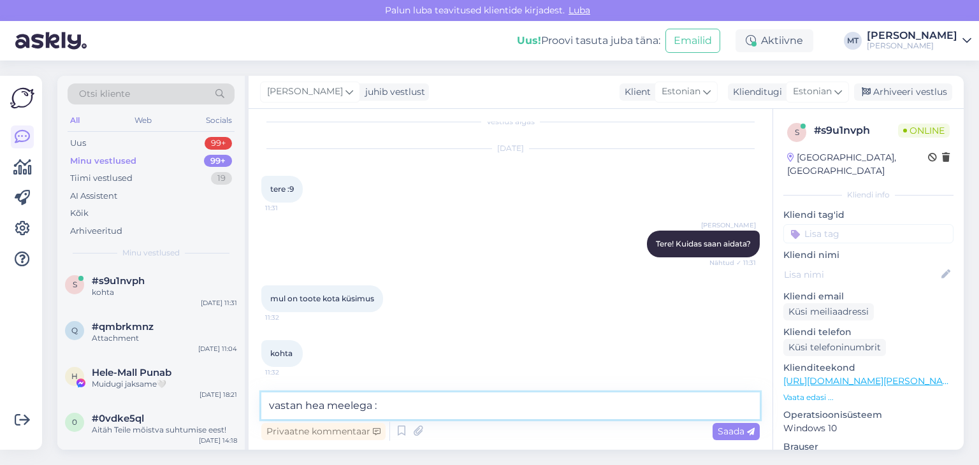
type textarea "vastan hea meelega"
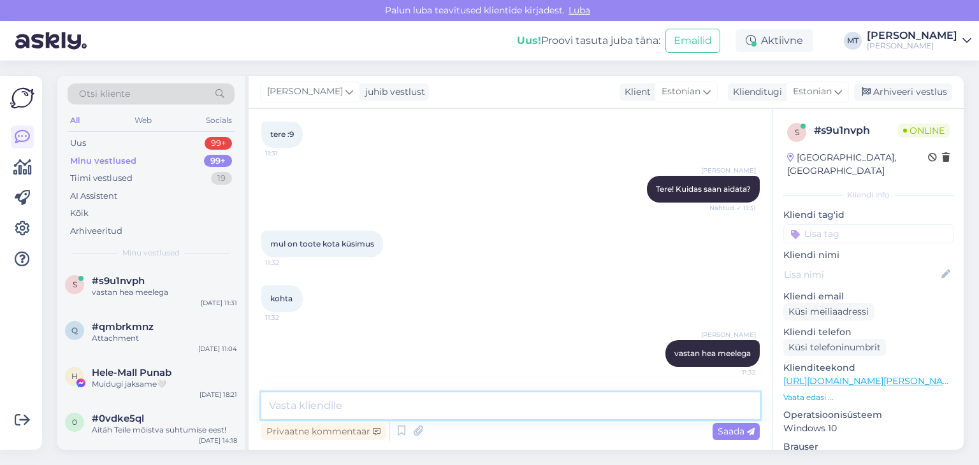
click at [316, 405] on textarea at bounding box center [510, 406] width 498 height 27
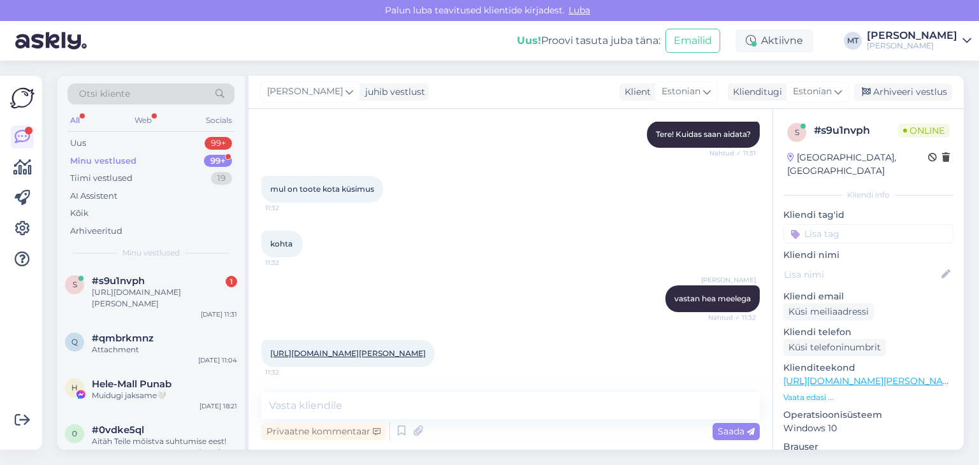
click at [319, 356] on link "[URL][DOMAIN_NAME][PERSON_NAME]" at bounding box center [348, 354] width 156 height 10
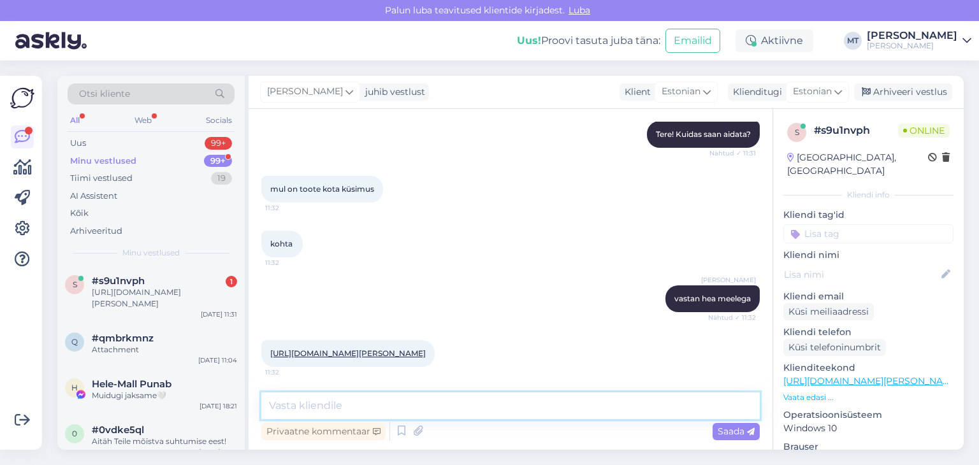
click at [398, 410] on textarea at bounding box center [510, 406] width 498 height 27
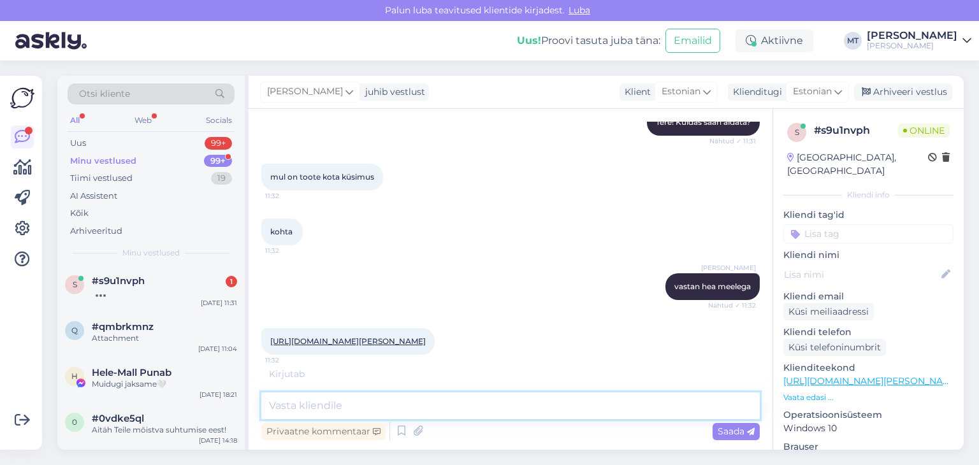
click at [278, 405] on textarea at bounding box center [510, 406] width 498 height 27
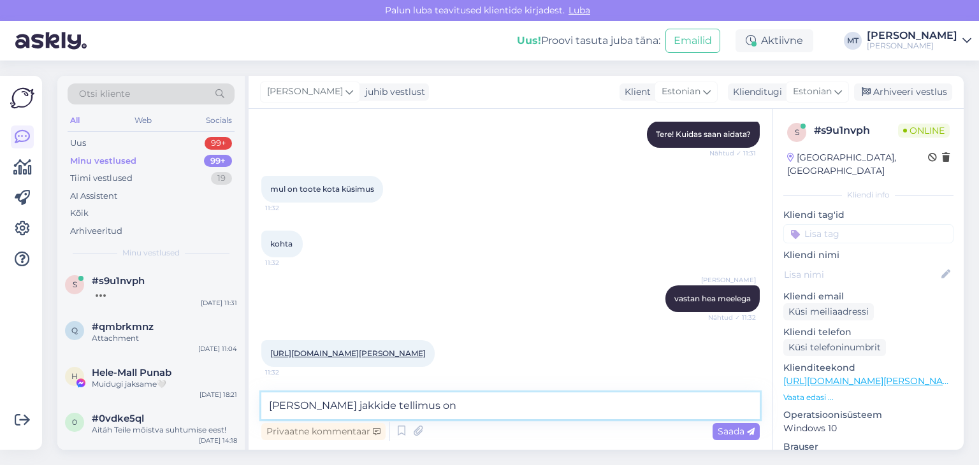
scroll to position [189, 0]
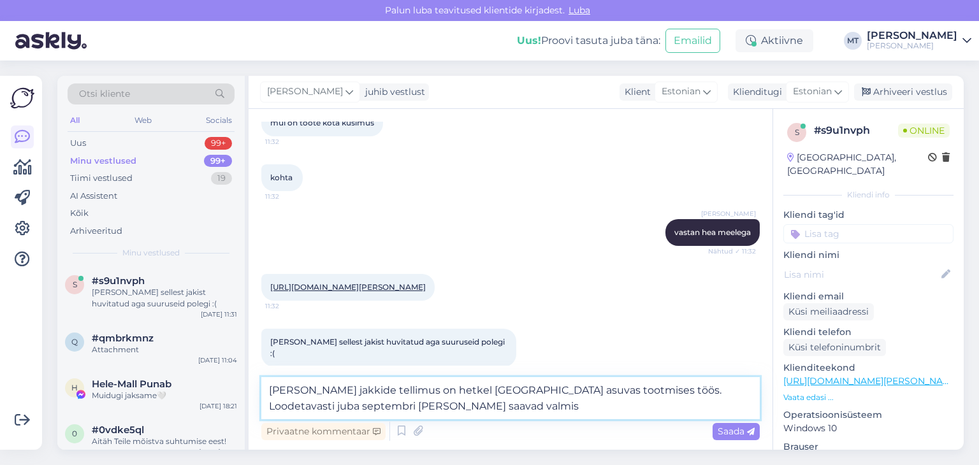
type textarea "[PERSON_NAME] jakkide tellimus on hetkel [GEOGRAPHIC_DATA] asuvas tootmises töö…"
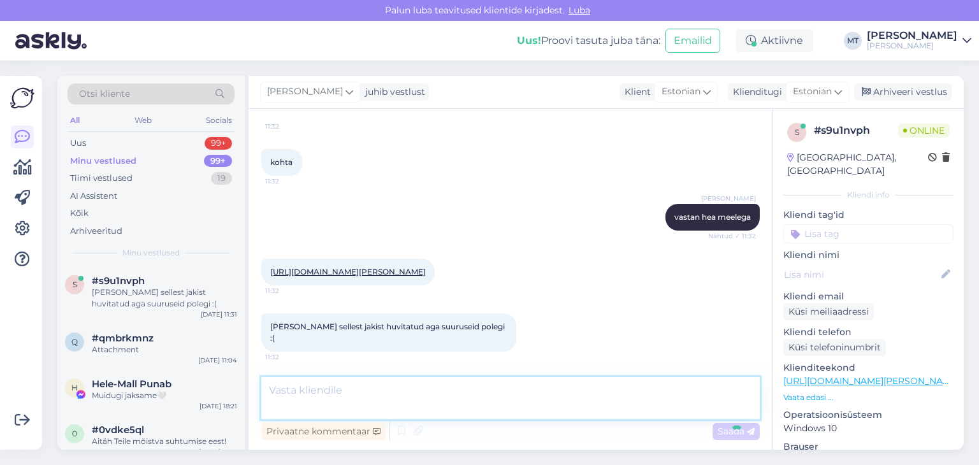
scroll to position [268, 0]
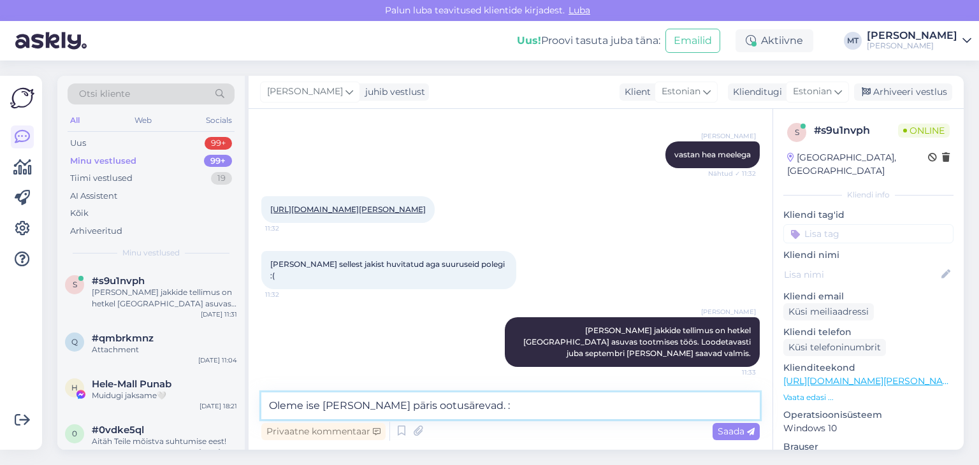
type textarea "Oleme ise [PERSON_NAME] päris ootusärevad."
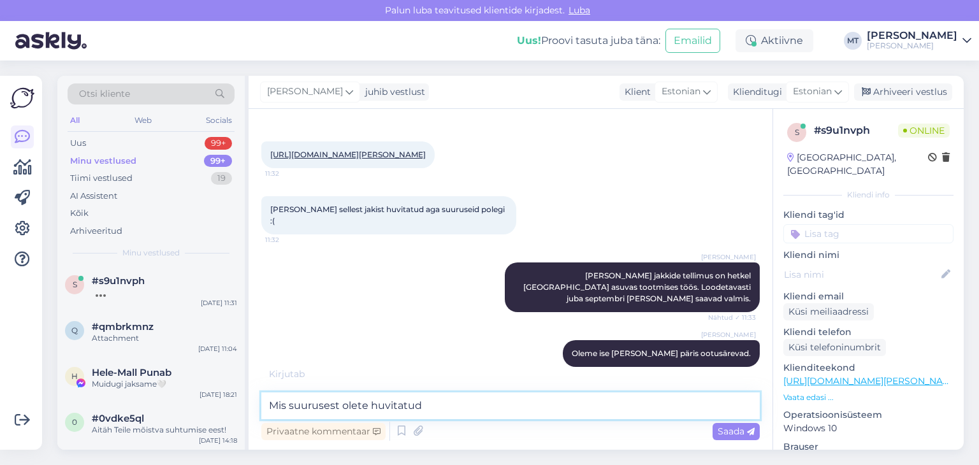
type textarea "Mis suurusest olete huvitatud?"
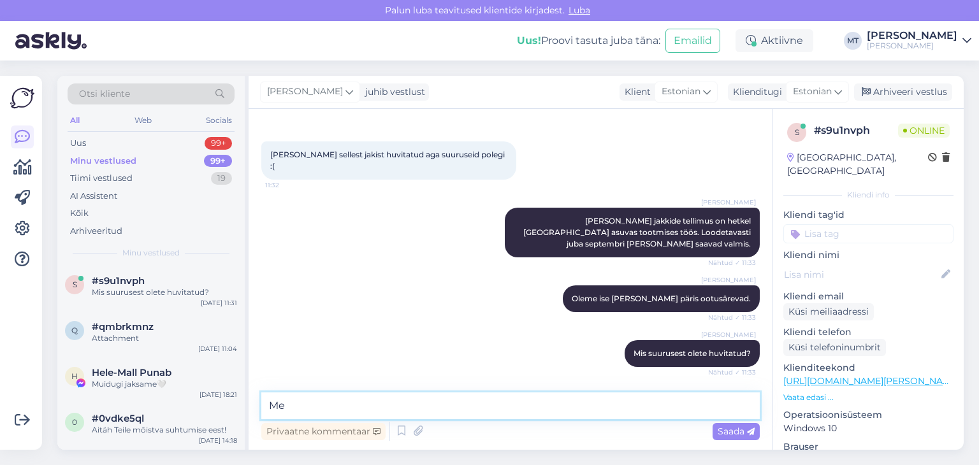
type textarea "M"
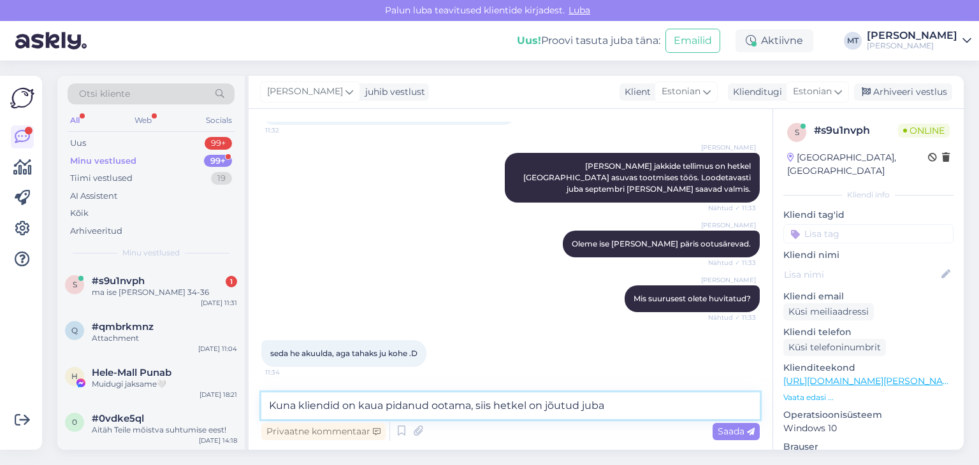
scroll to position [487, 0]
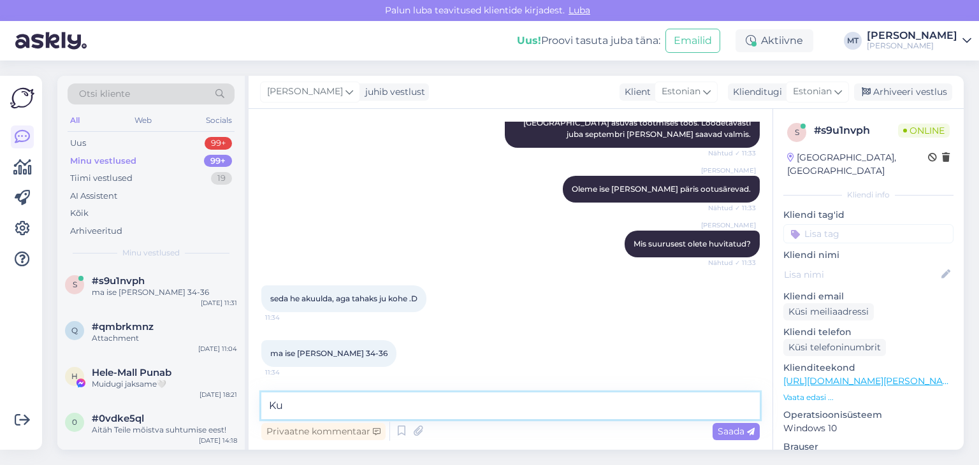
type textarea "K"
type textarea "Kui pikk Te olete?"
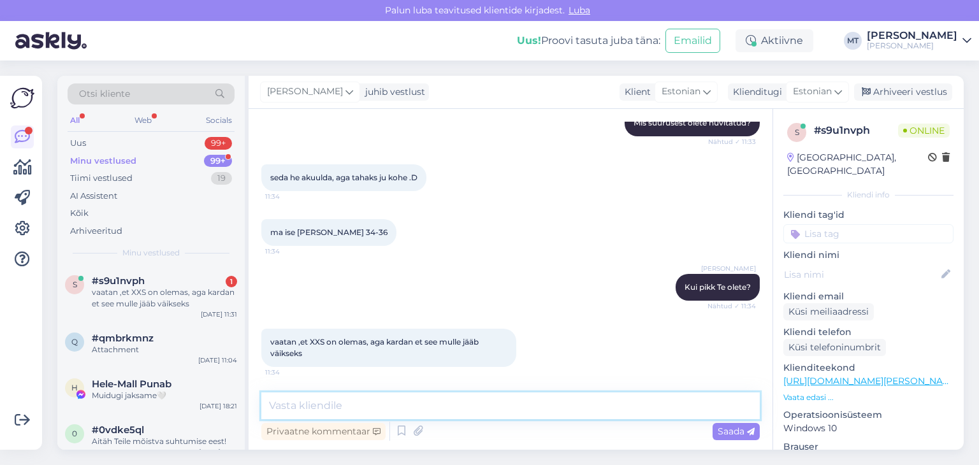
scroll to position [663, 0]
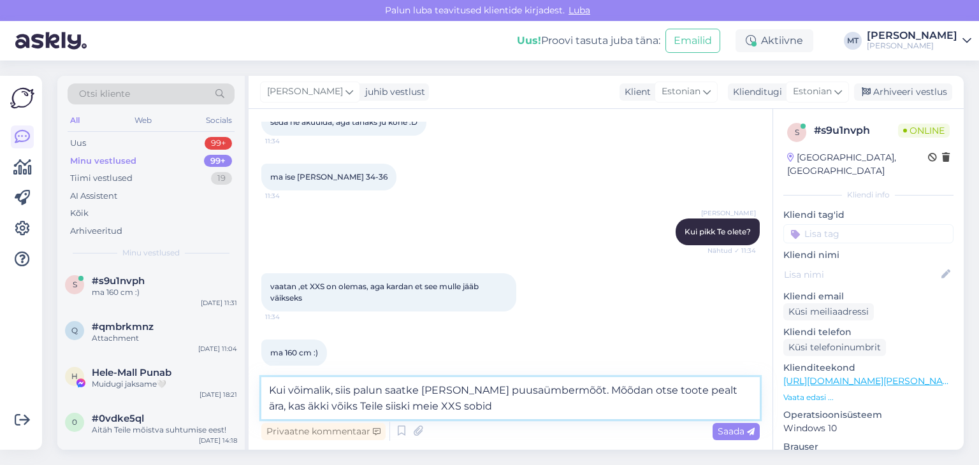
type textarea "Kui võimalik, siis palun saatke [PERSON_NAME] puusaümbermõõt. Mõõdan otse toote…"
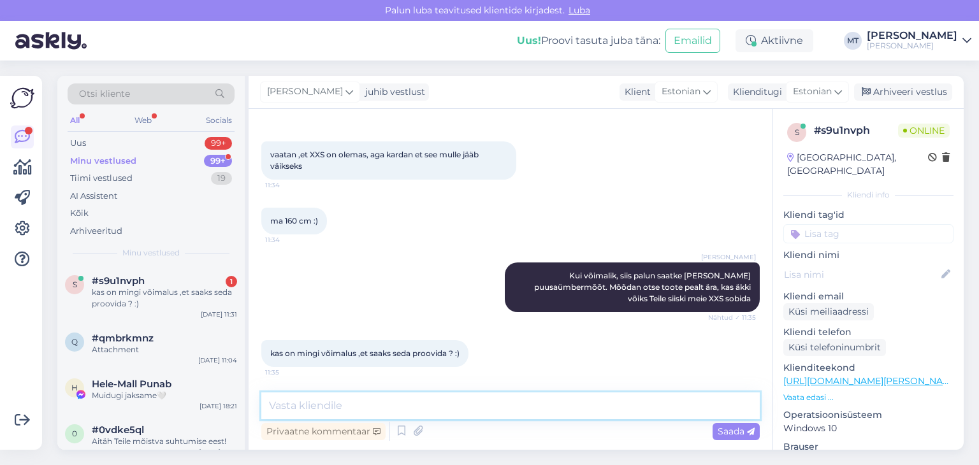
scroll to position [850, 0]
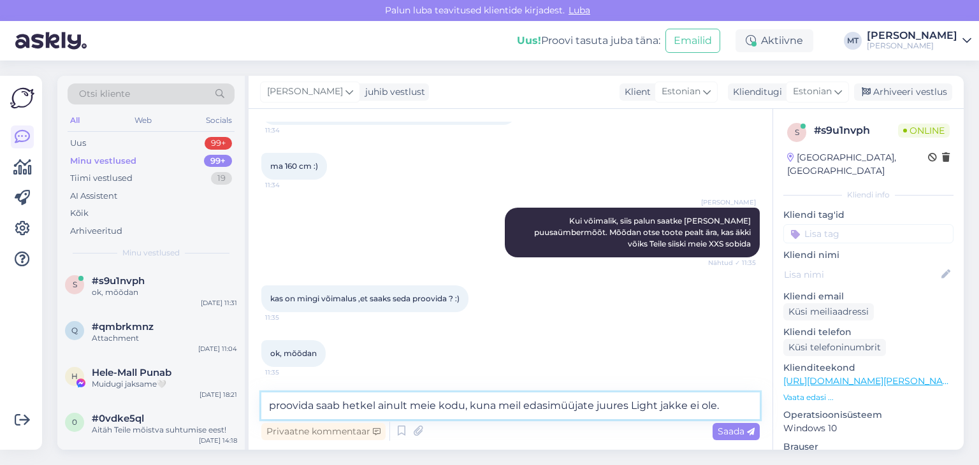
click at [275, 407] on textarea "proovida saab hetkel ainult meie kodu, kuna meil edasimüüjate juures Light jakk…" at bounding box center [510, 406] width 498 height 27
click at [721, 407] on textarea "Proovida saab hetkel ainult meie kodu, kuna meil edasimüüjate juures Light jakk…" at bounding box center [510, 406] width 498 height 27
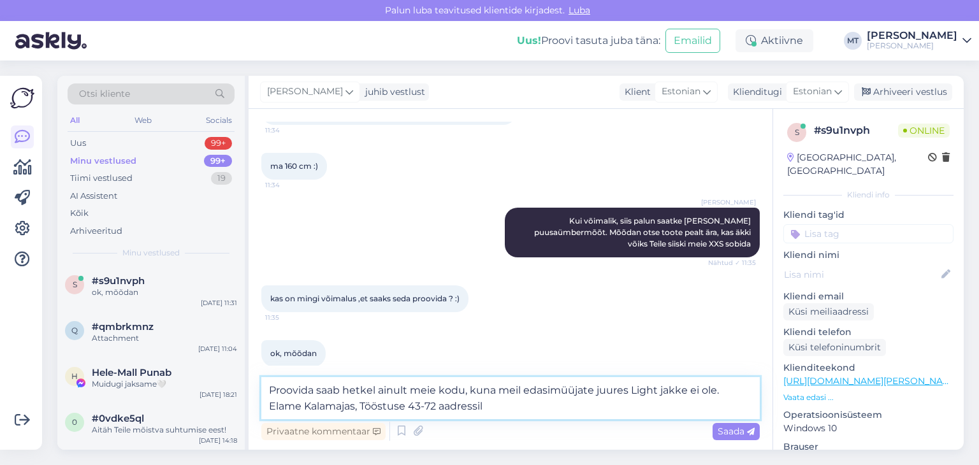
type textarea "Proovida saab hetkel ainult meie kodu, kuna meil edasimüüjate juures Light jakk…"
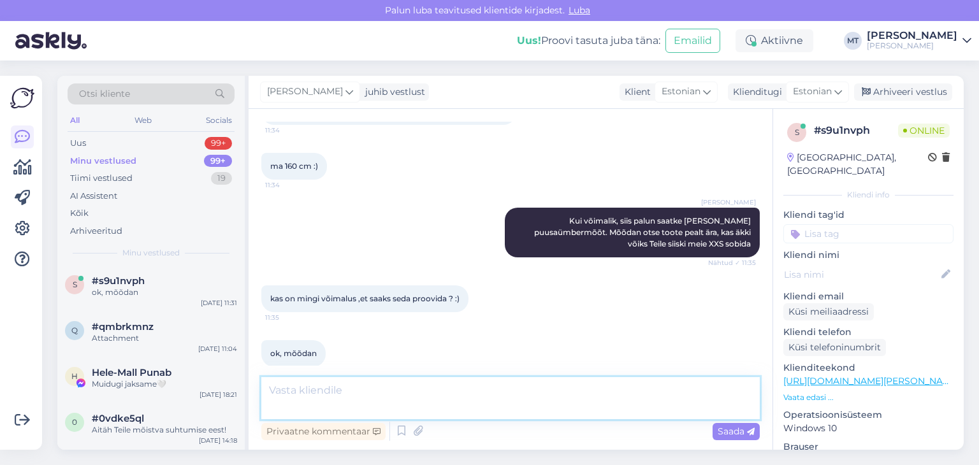
scroll to position [928, 0]
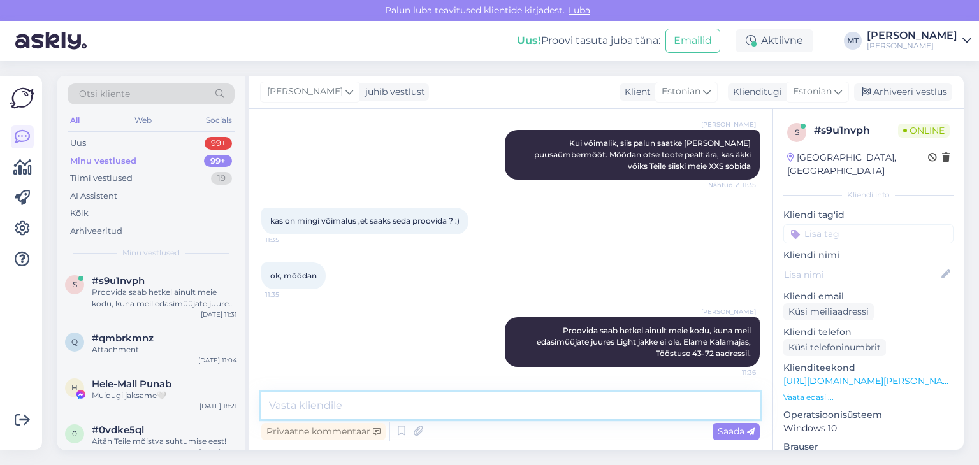
click at [337, 408] on textarea at bounding box center [510, 406] width 498 height 27
drag, startPoint x: 323, startPoint y: 406, endPoint x: 294, endPoint y: 409, distance: 29.4
click at [294, 409] on textarea "Otse toote pealt mõõtes" at bounding box center [510, 406] width 498 height 27
click at [434, 405] on textarea "Otse XXS suuruse pealt mõõtes" at bounding box center [510, 406] width 498 height 27
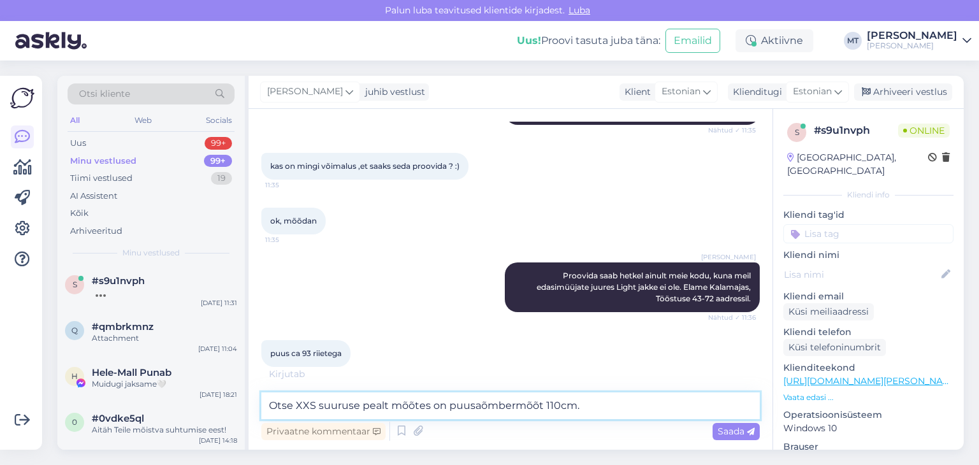
scroll to position [996, 0]
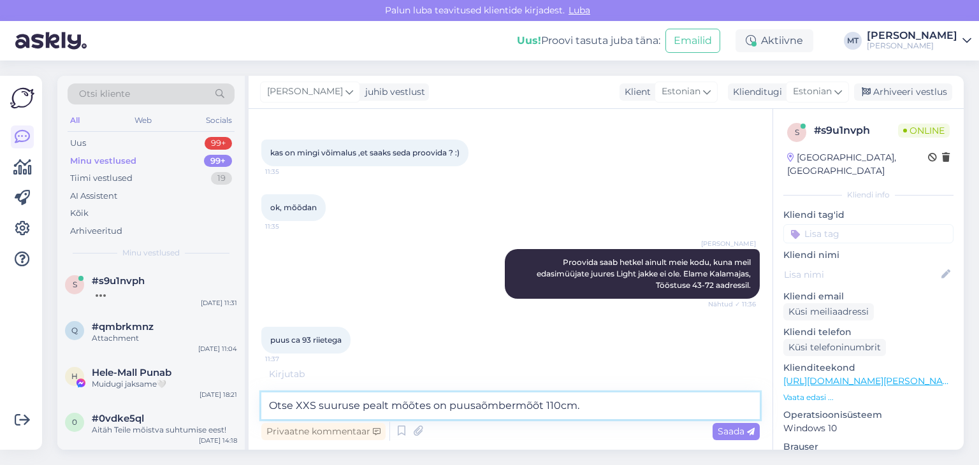
click at [484, 409] on textarea "Otse XXS suuruse pealt mõõtes on puusaõmbermõõt 110cm." at bounding box center [510, 406] width 498 height 27
type textarea "Otse XXS suuruse pealt mõõtes on puusaümbermõõt 110cm."
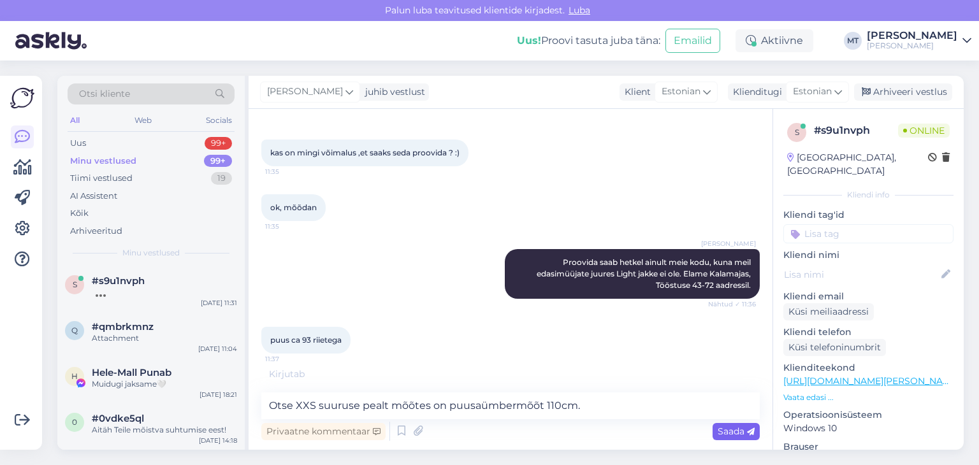
click at [718, 434] on span "Saada" at bounding box center [736, 431] width 37 height 11
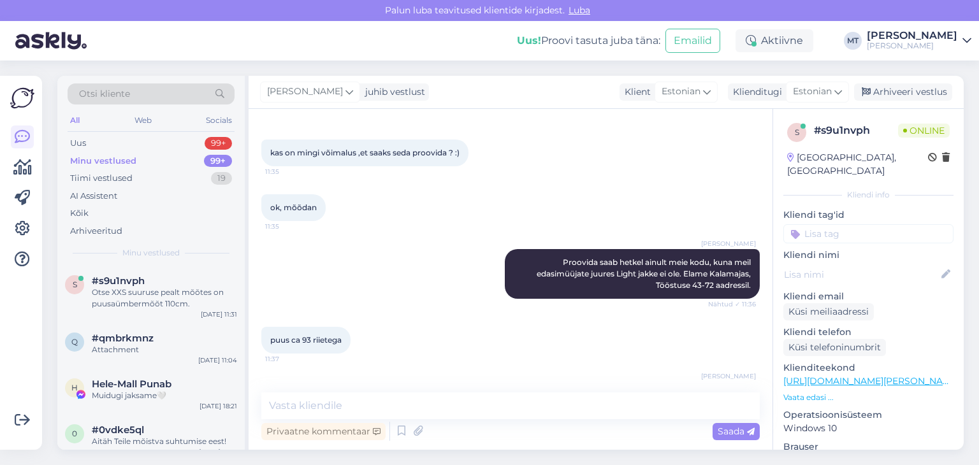
scroll to position [1038, 0]
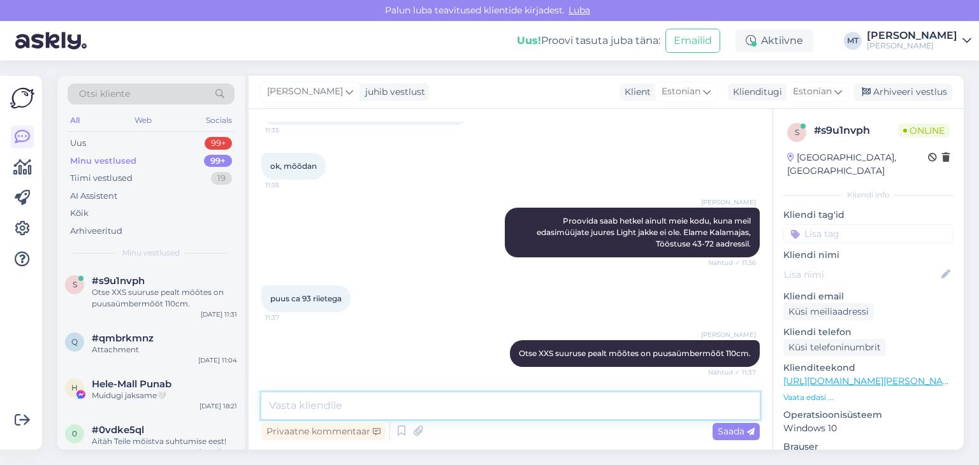
click at [321, 406] on textarea at bounding box center [510, 406] width 498 height 27
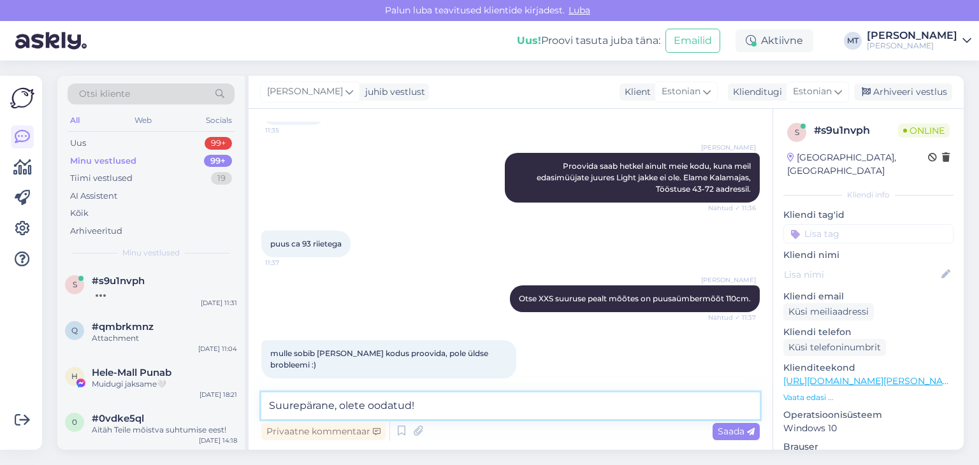
scroll to position [1147, 0]
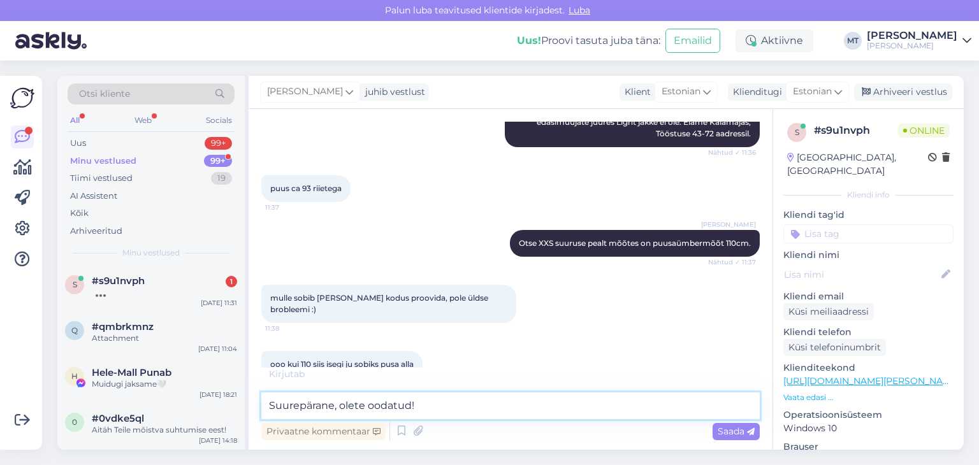
drag, startPoint x: 434, startPoint y: 406, endPoint x: 280, endPoint y: 412, distance: 153.7
click at [257, 417] on div "Vestlus algas [DATE] tere :9 11:31 [PERSON_NAME] Tere! Kuidas saan aidata? Näht…" at bounding box center [511, 279] width 524 height 341
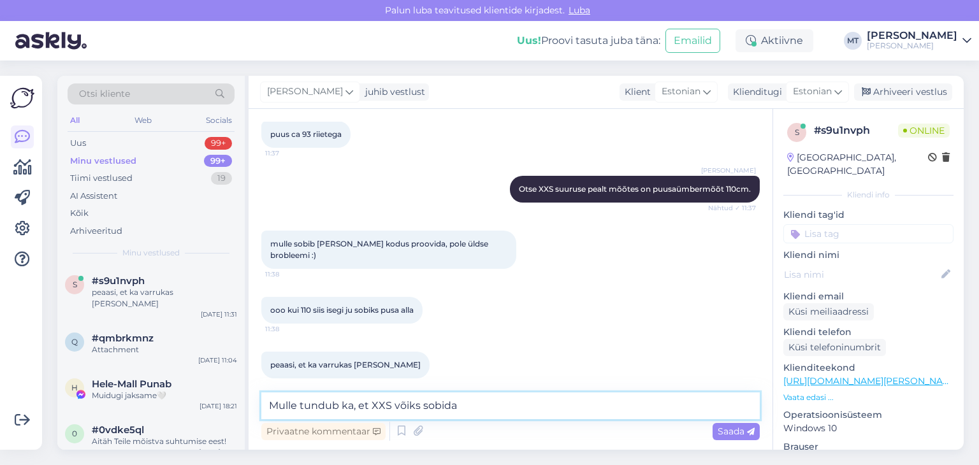
type textarea "Mulle tundub ka, et XXS võiks sobida."
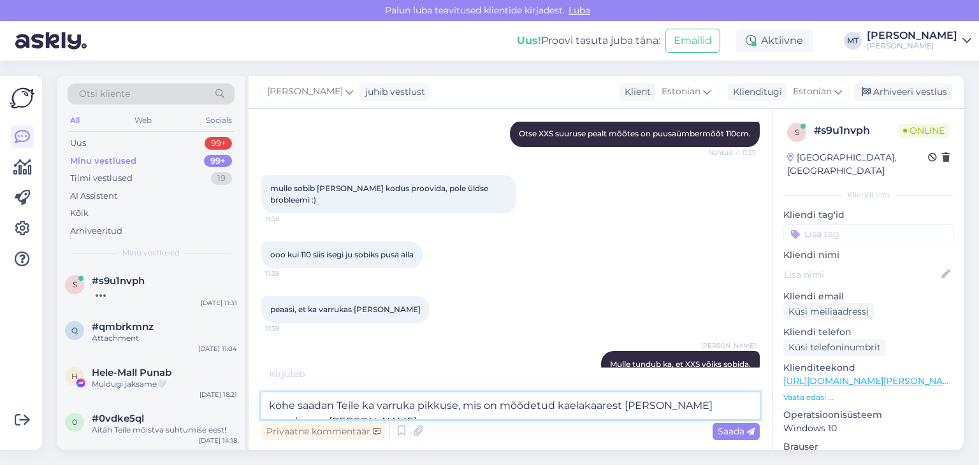
type textarea "kohe saadan Teile ka varruka pikkuse, mis on mõõdetud kaelakaarest [PERSON_NAME…"
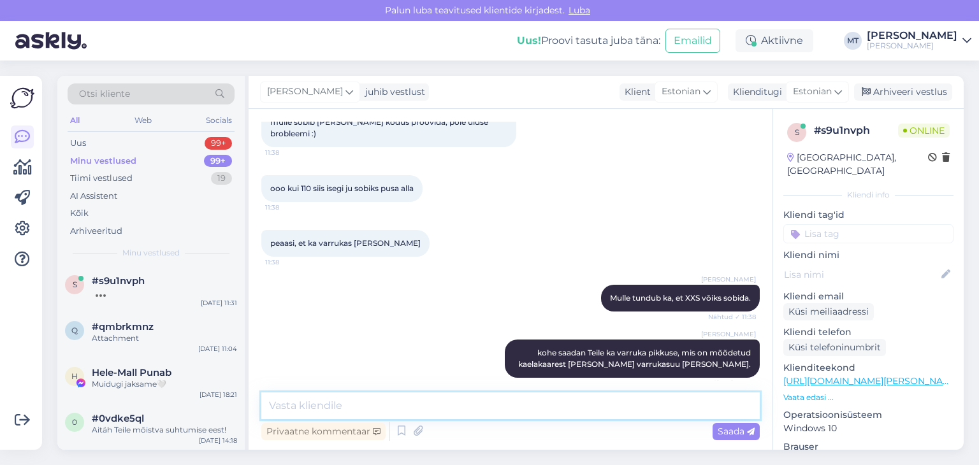
scroll to position [1377, 0]
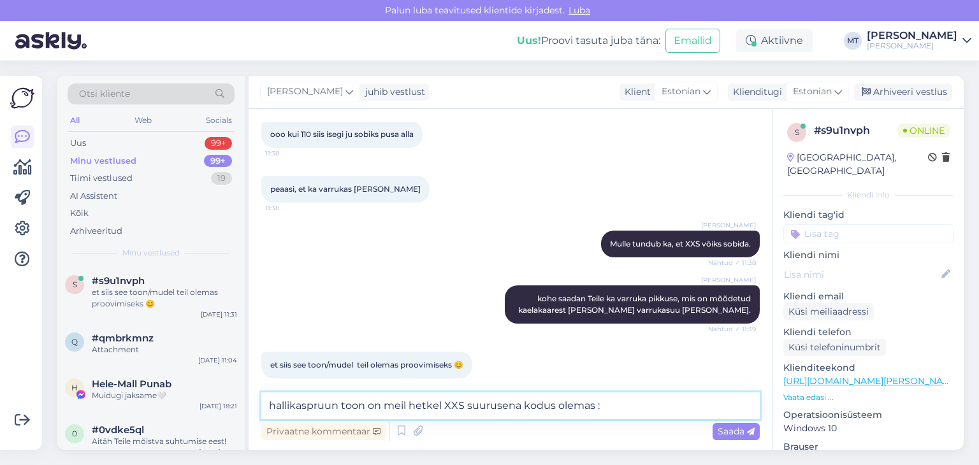
type textarea "hallikaspruun toon on meil hetkel XXS suurusena kodus olemas :)"
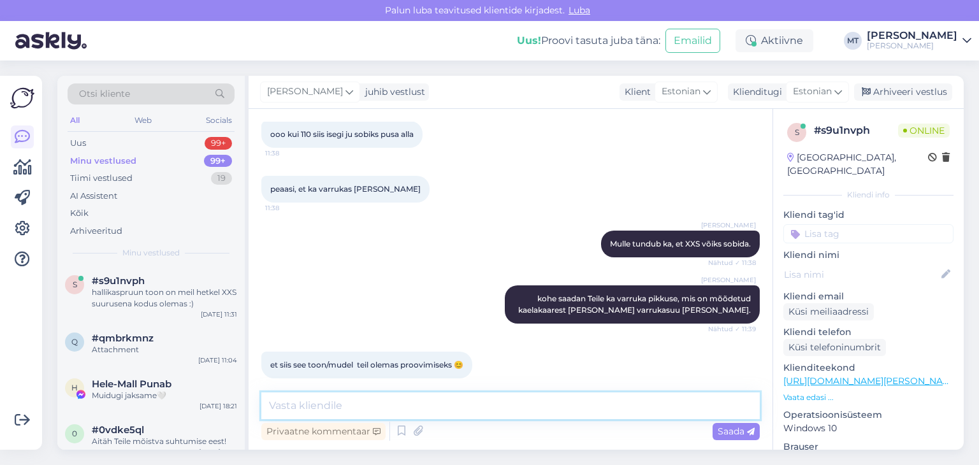
scroll to position [1444, 0]
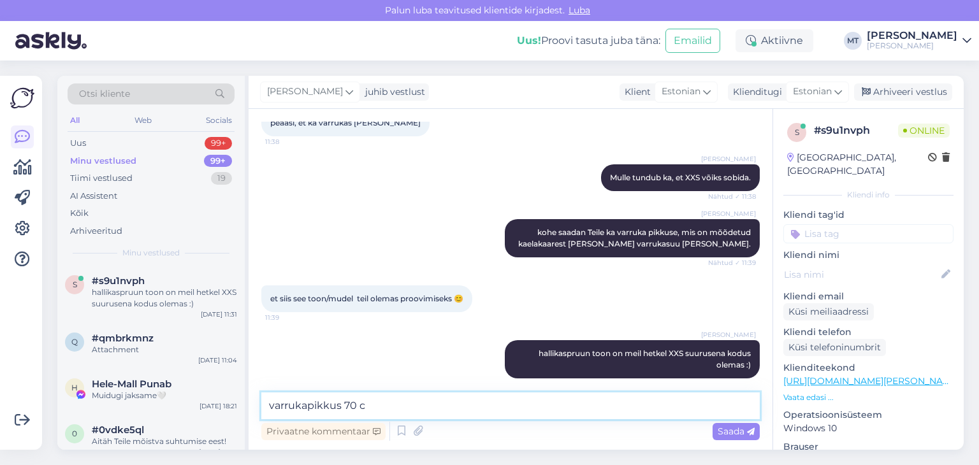
type textarea "varrukapikkus 70 cm"
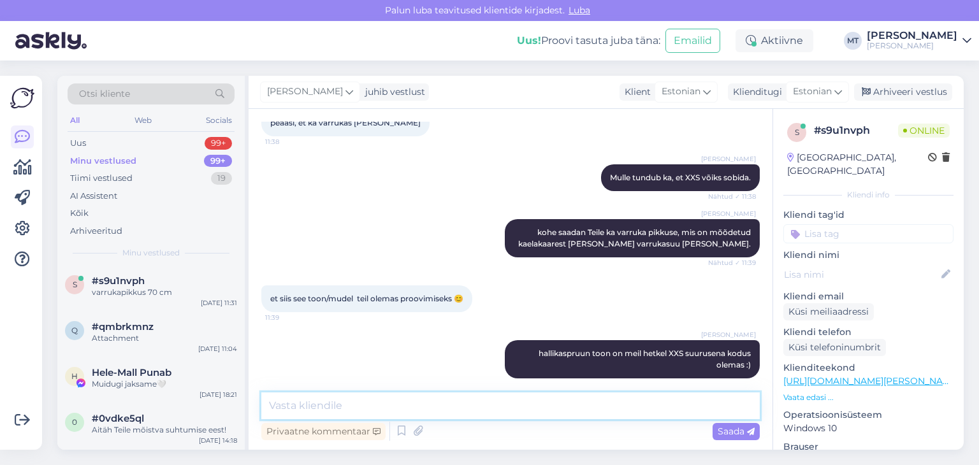
scroll to position [1499, 0]
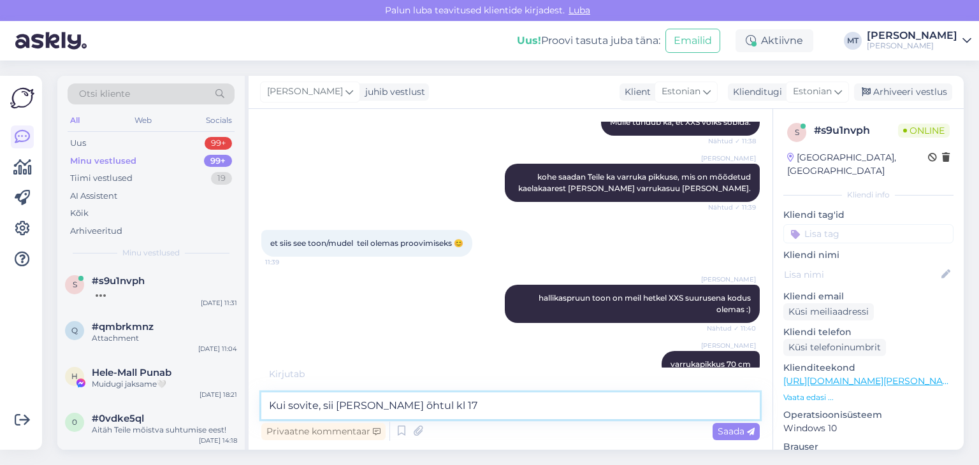
click at [301, 405] on textarea "Kui sovite, sii [PERSON_NAME] õhtul kl 17" at bounding box center [510, 406] width 498 height 27
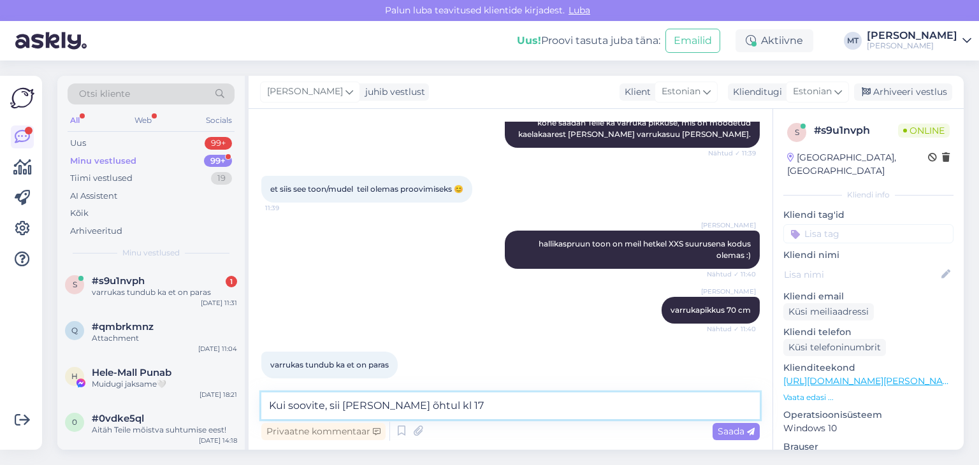
click at [431, 407] on textarea "Kui soovite, sii [PERSON_NAME] õhtul kl 17" at bounding box center [510, 406] width 498 height 27
click at [339, 408] on textarea "Kui soovite, sii [PERSON_NAME] õhtul kl 17" at bounding box center [510, 406] width 498 height 27
click at [434, 403] on textarea "Kui soovite, siis [PERSON_NAME] õhtul kl 17" at bounding box center [510, 406] width 498 height 27
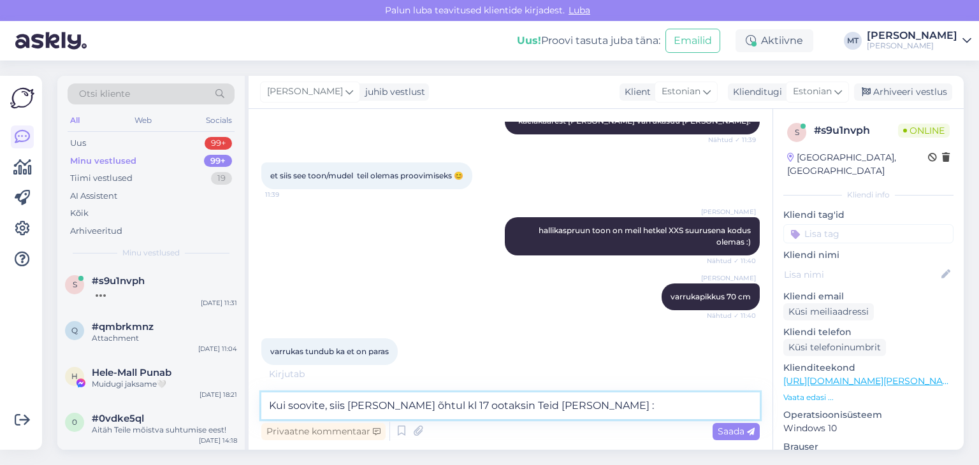
type textarea "Kui soovite, siis [PERSON_NAME] õhtul kl 17 ootaksin Teid [PERSON_NAME] :)"
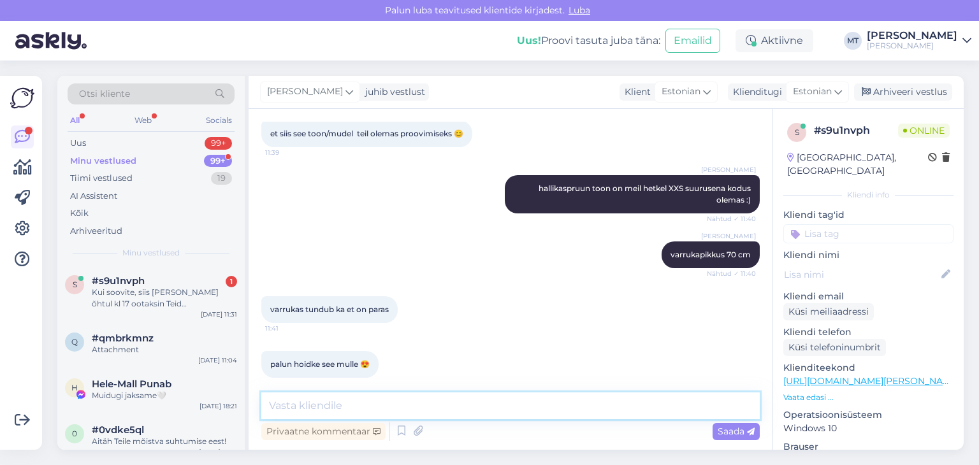
scroll to position [1663, 0]
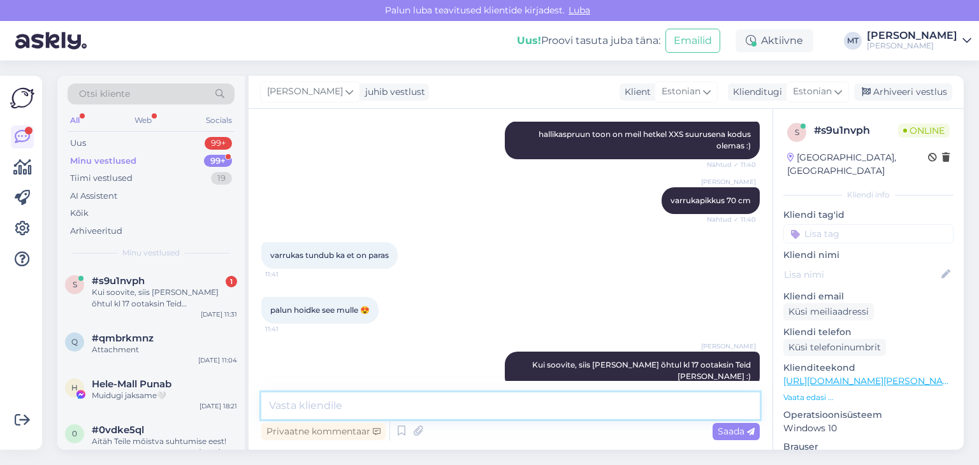
click at [286, 403] on textarea at bounding box center [510, 406] width 498 height 27
type textarea "H"
type textarea "Broneerin selle Teile!"
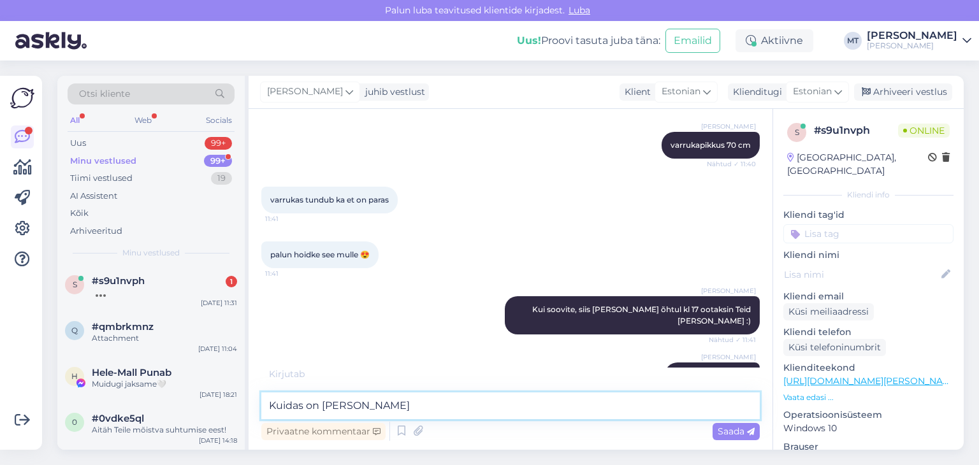
type textarea "Kuidas on [PERSON_NAME]?"
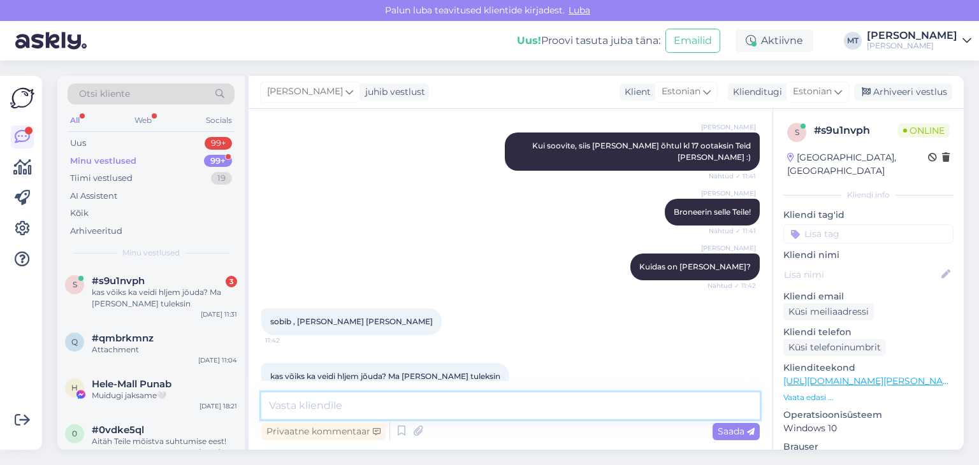
scroll to position [1937, 0]
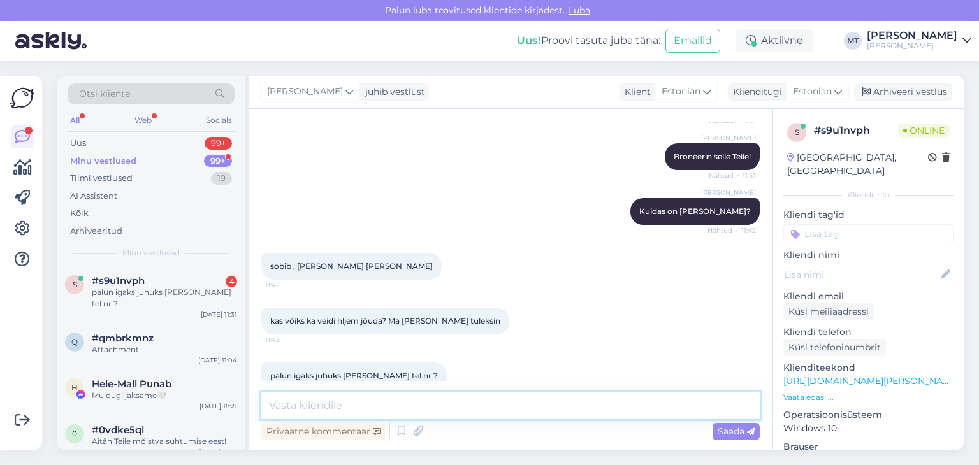
click at [456, 407] on textarea at bounding box center [510, 406] width 498 height 27
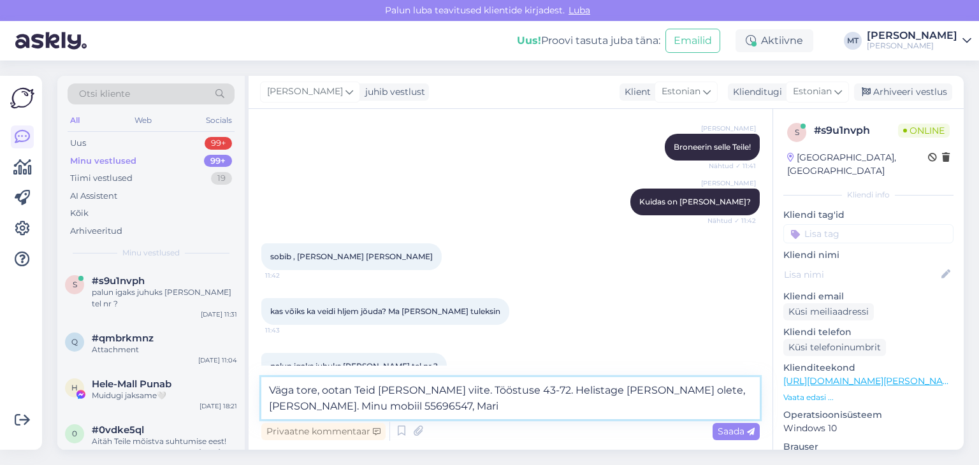
scroll to position [1952, 0]
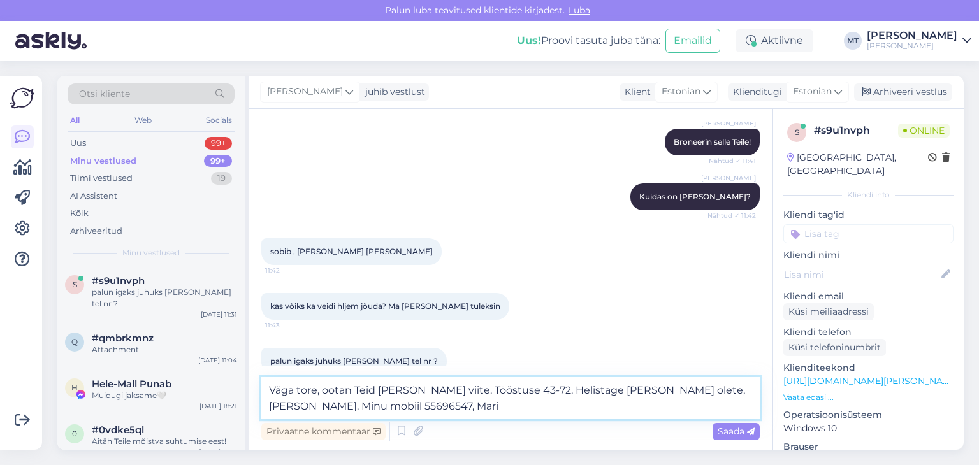
click at [456, 393] on textarea "Väga tore, ootan Teid [PERSON_NAME] viite. Tööstuse 43-72. Helistage [PERSON_NA…" at bounding box center [510, 398] width 498 height 42
type textarea "Väga tore, ootan Teid [PERSON_NAME] viite, Tööstuse 43-72. Helistage [PERSON_NA…"
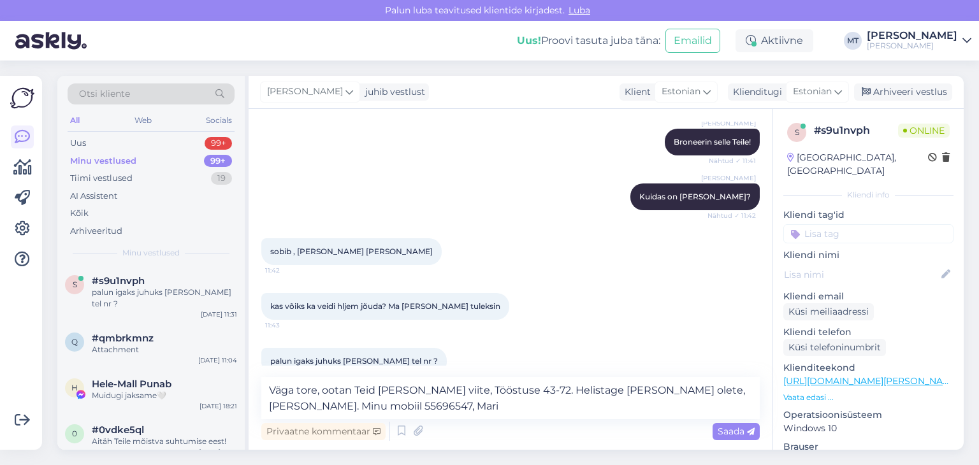
click at [729, 429] on span "Saada" at bounding box center [736, 431] width 37 height 11
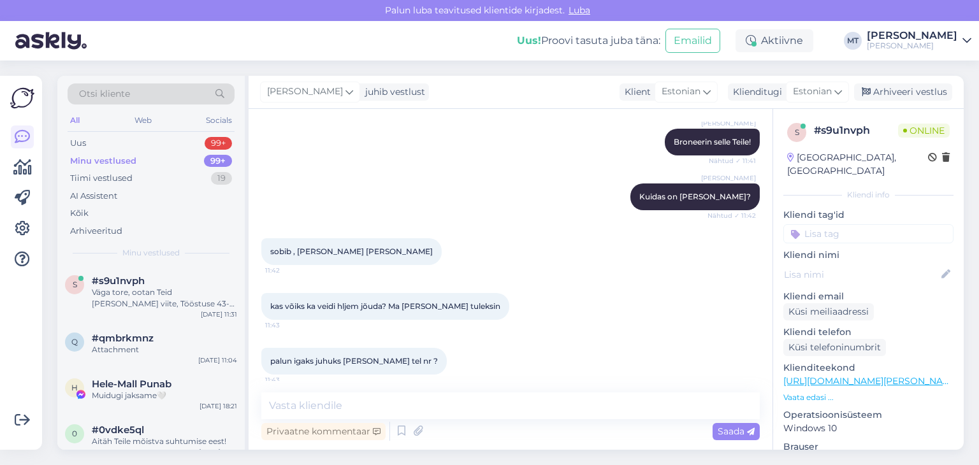
scroll to position [2015, 0]
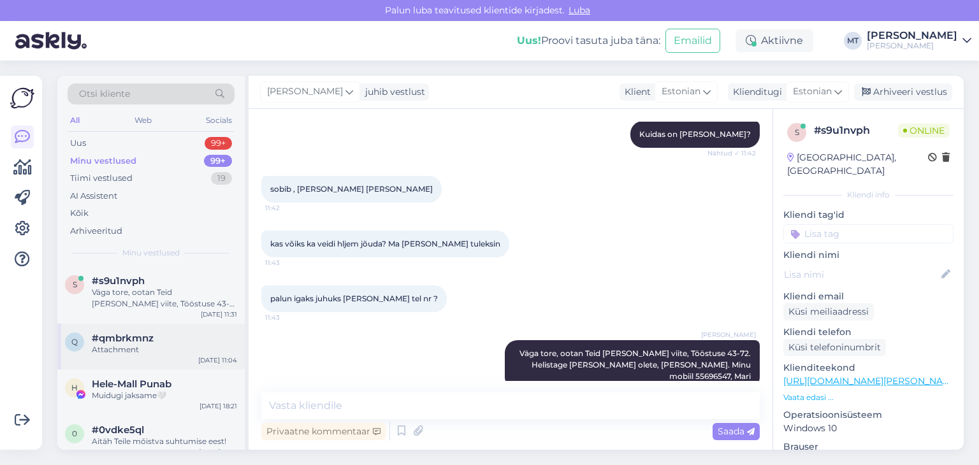
click at [98, 348] on div "Attachment" at bounding box center [164, 349] width 145 height 11
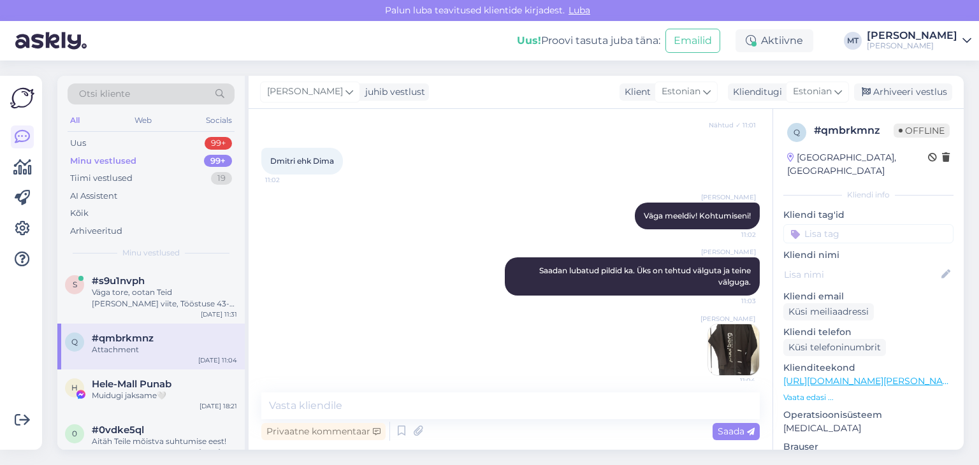
scroll to position [2039, 0]
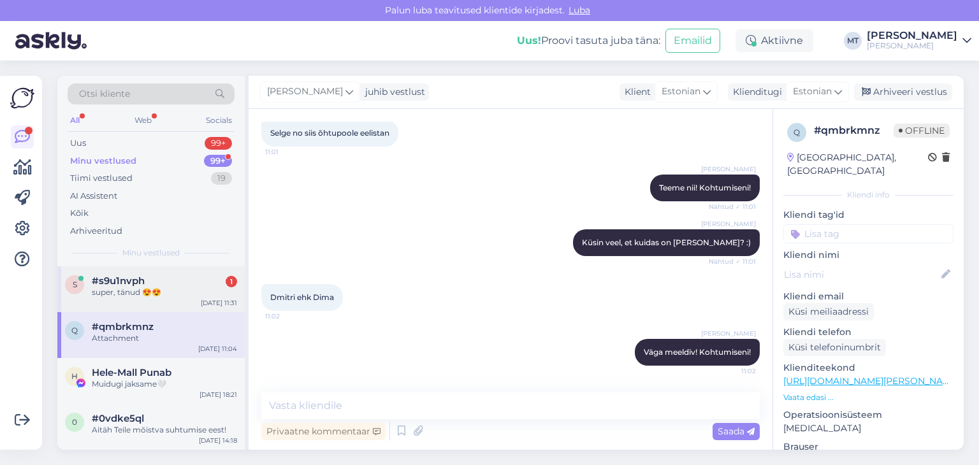
click at [103, 291] on div "super, tänud 😍😍" at bounding box center [164, 292] width 145 height 11
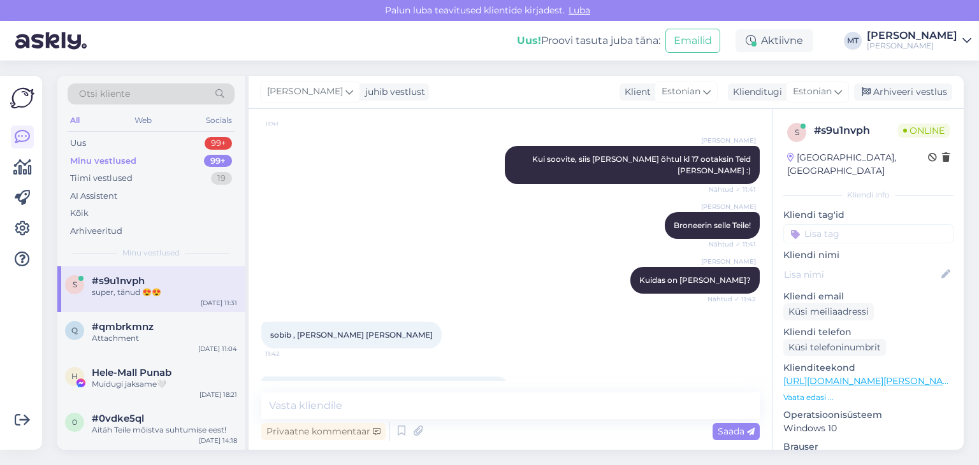
scroll to position [2069, 0]
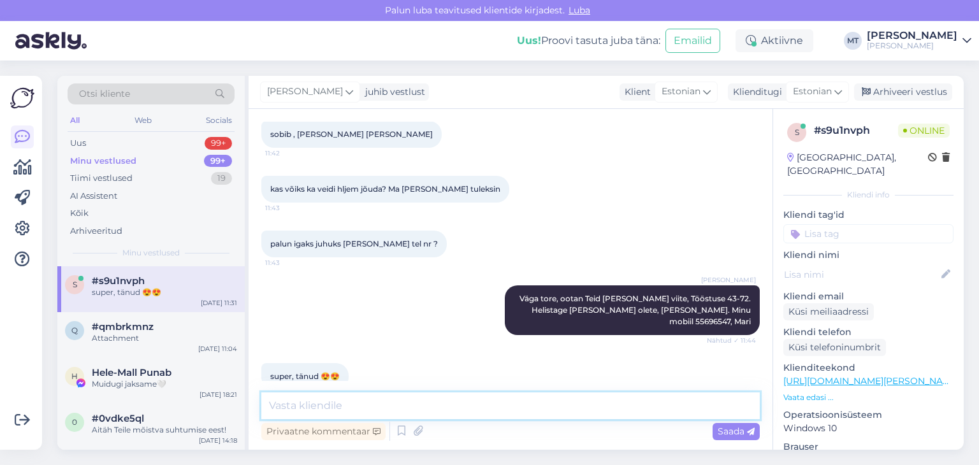
drag, startPoint x: 307, startPoint y: 416, endPoint x: 310, endPoint y: 410, distance: 7.1
click at [310, 410] on textarea at bounding box center [510, 406] width 498 height 27
type textarea "Kohtumiseni! :)"
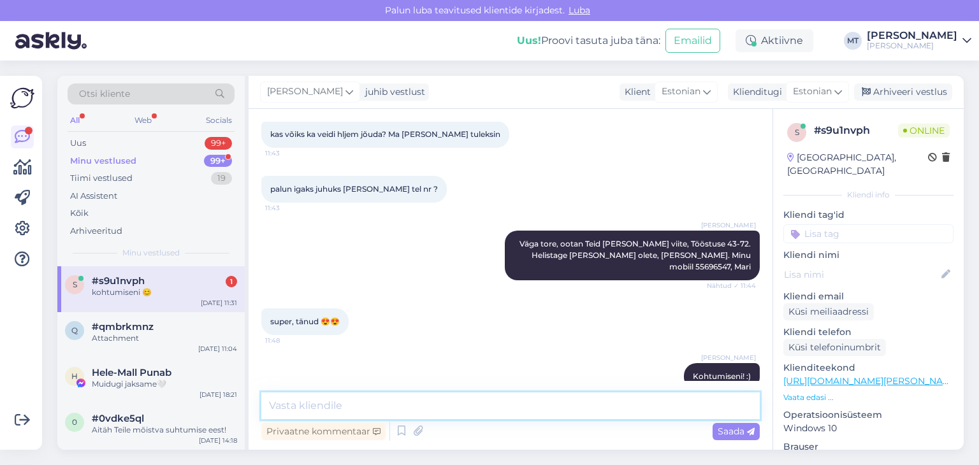
scroll to position [2180, 0]
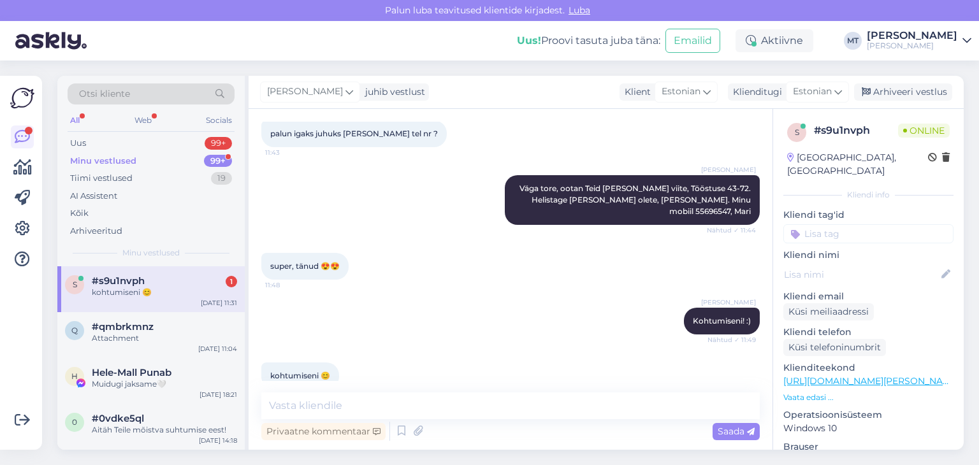
click at [112, 292] on div "kohtumiseni 😊" at bounding box center [164, 292] width 145 height 11
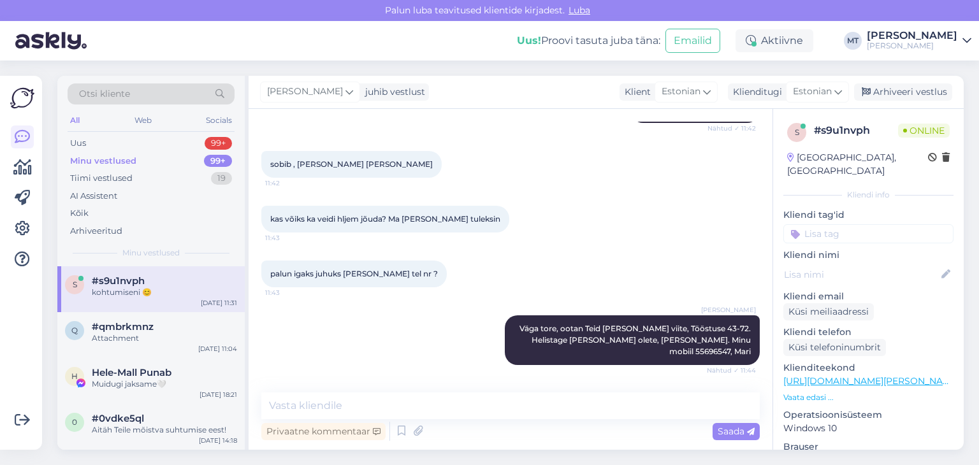
scroll to position [2179, 0]
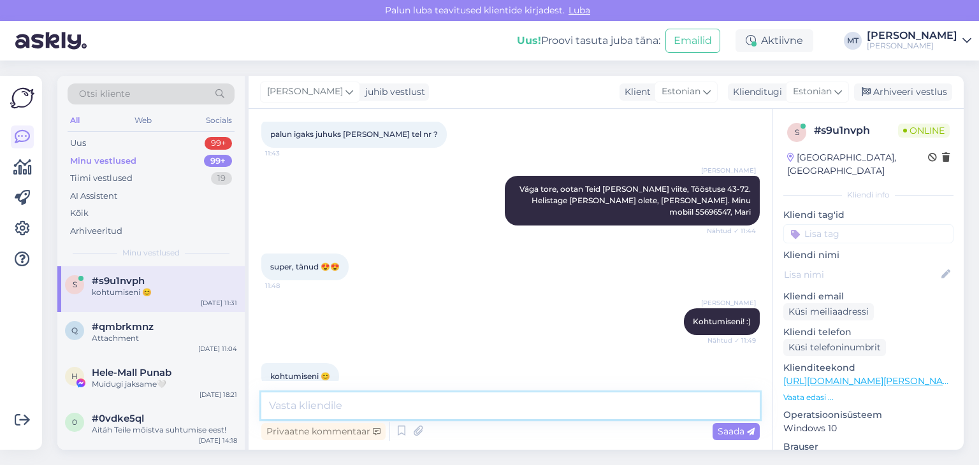
click at [307, 410] on textarea at bounding box center [510, 406] width 498 height 27
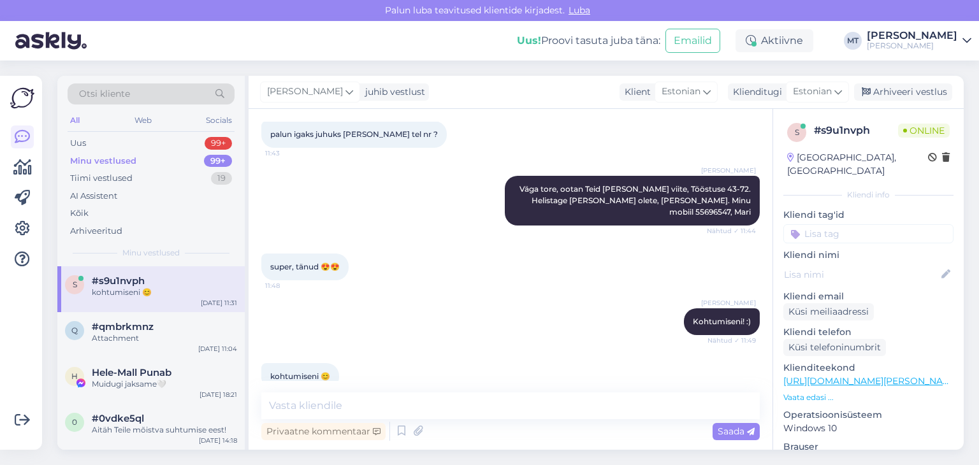
click at [125, 290] on div "kohtumiseni 😊" at bounding box center [164, 292] width 145 height 11
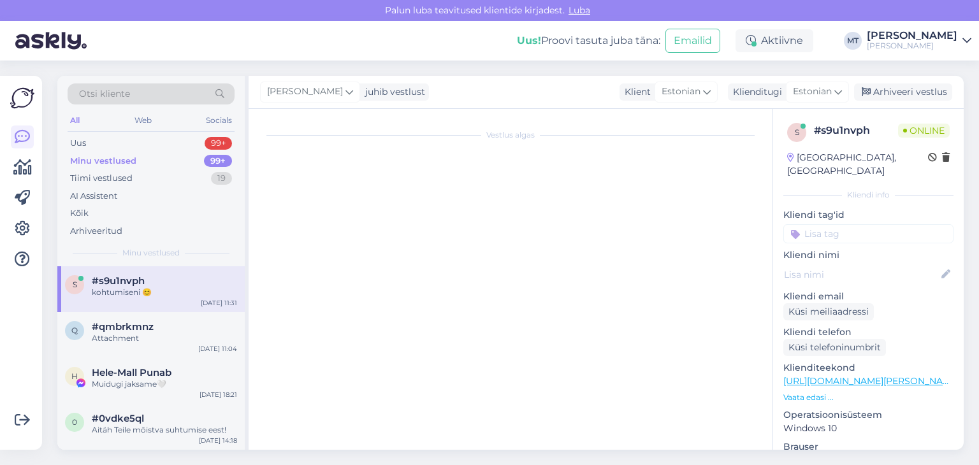
scroll to position [0, 0]
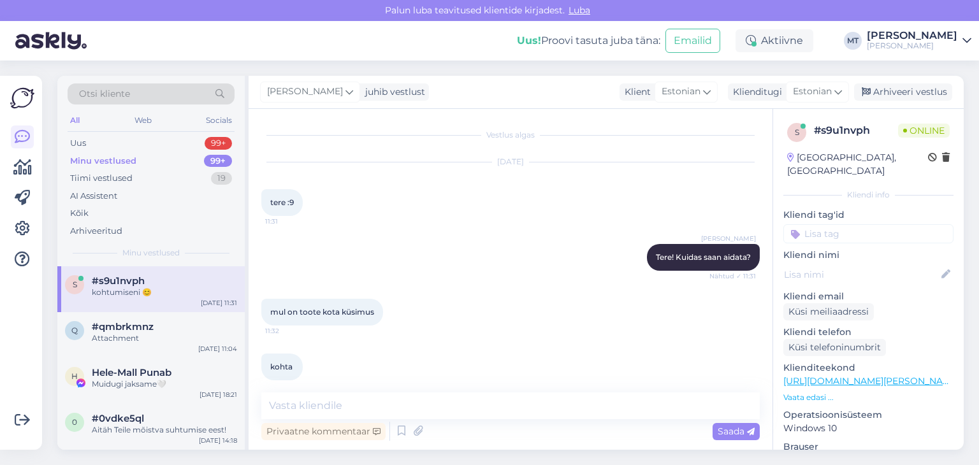
click at [102, 161] on div "Minu vestlused" at bounding box center [103, 161] width 66 height 13
